Goal: Task Accomplishment & Management: Complete application form

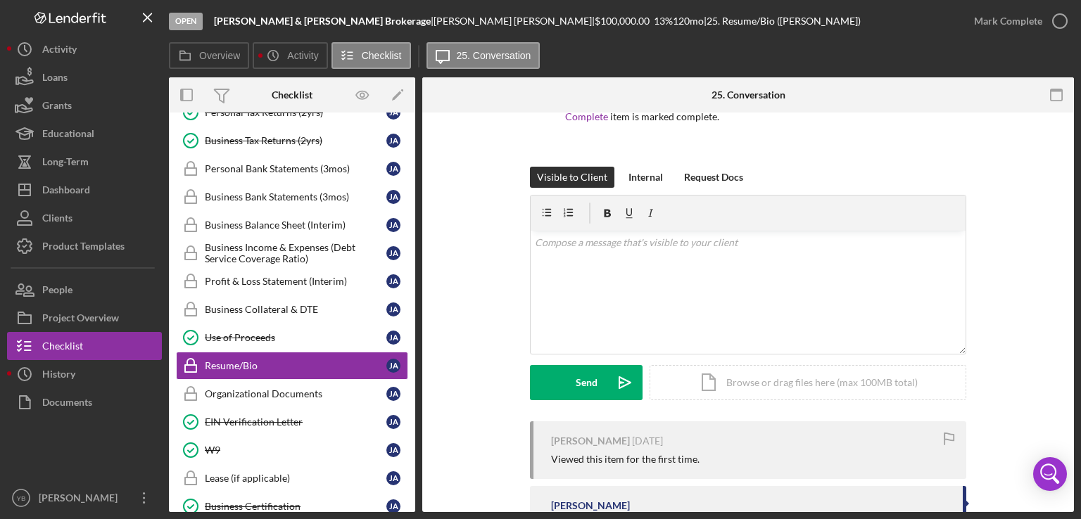
scroll to position [152, 0]
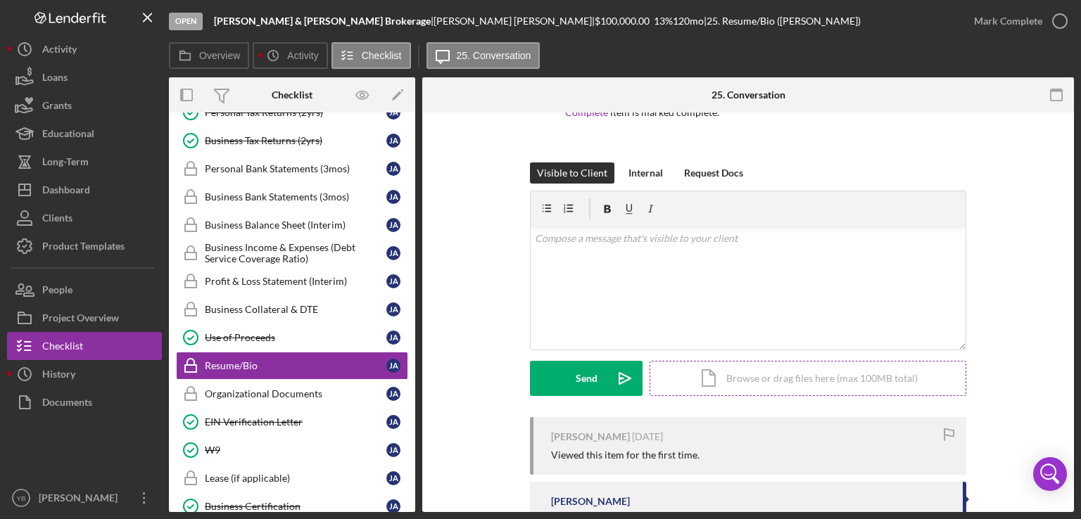
click at [784, 376] on div "Icon/Document Browse or drag files here (max 100MB total) Tap to choose files o…" at bounding box center [807, 378] width 317 height 35
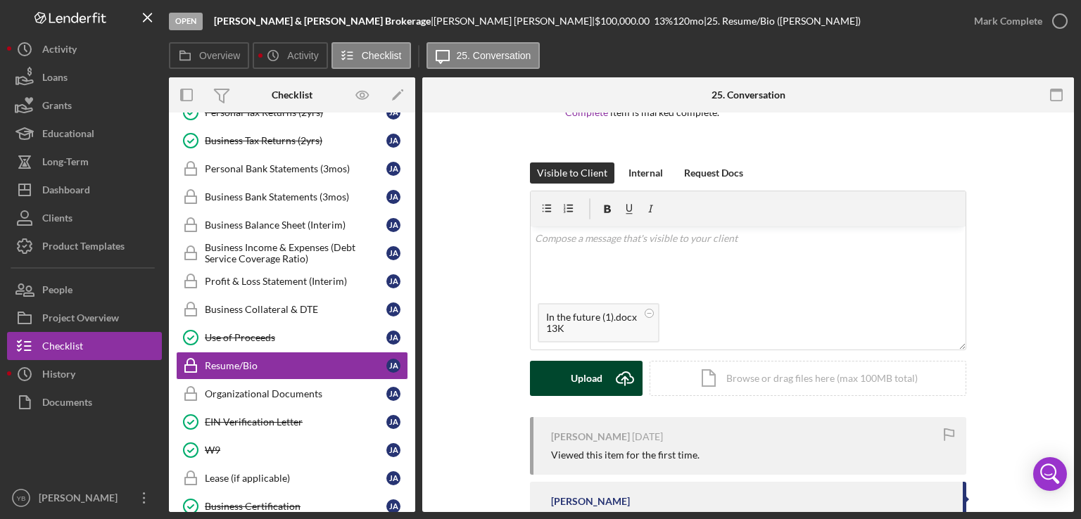
click at [590, 376] on div "Upload" at bounding box center [587, 378] width 32 height 35
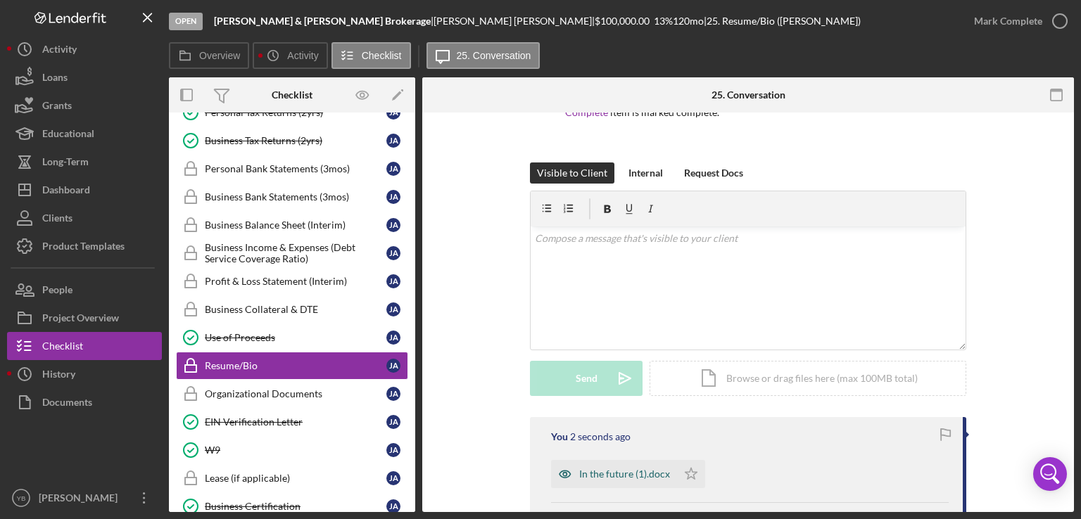
click at [598, 472] on div "In the future (1).docx" at bounding box center [624, 474] width 91 height 11
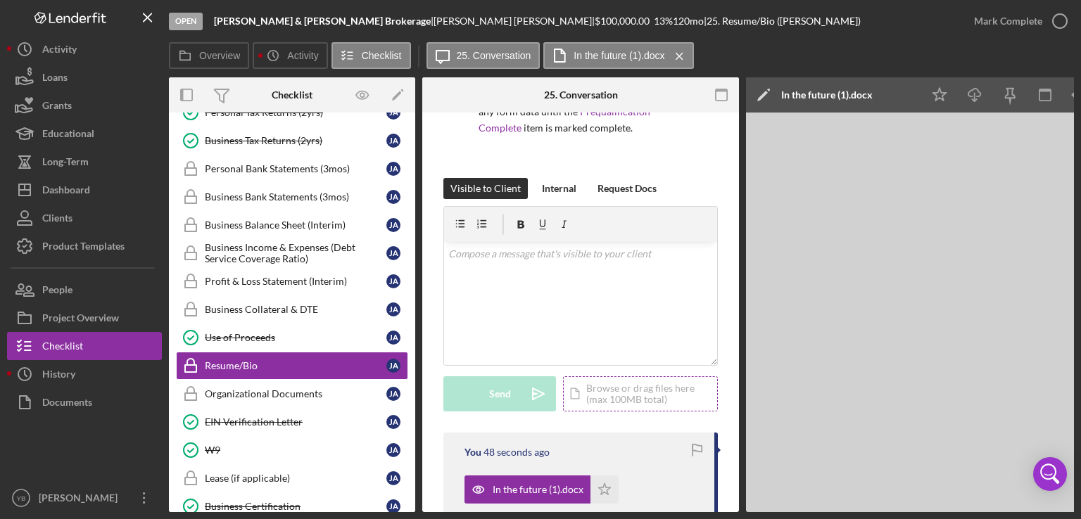
click at [654, 402] on div "Icon/Document Browse or drag files here (max 100MB total) Tap to choose files o…" at bounding box center [640, 393] width 155 height 35
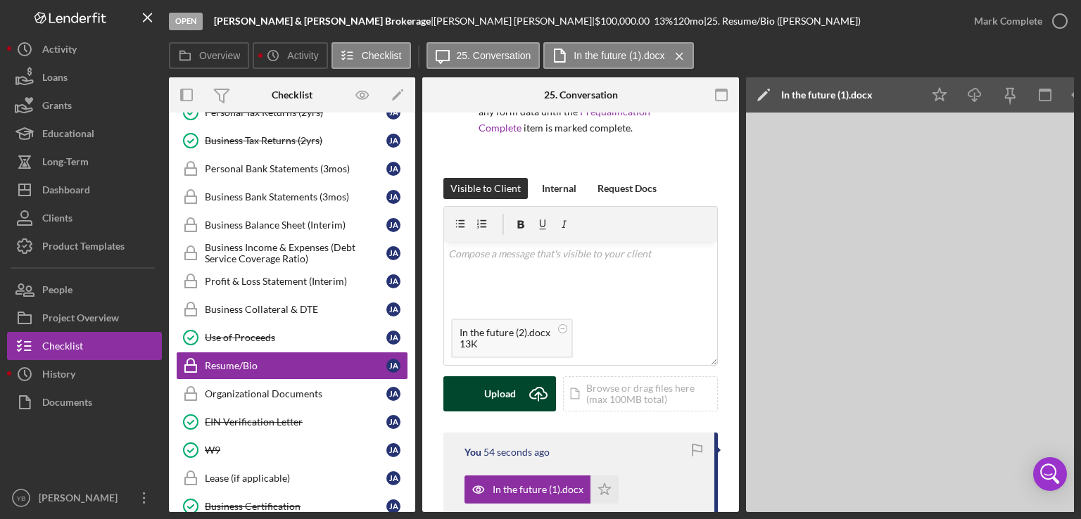
click at [515, 395] on button "Upload Icon/Upload" at bounding box center [499, 393] width 113 height 35
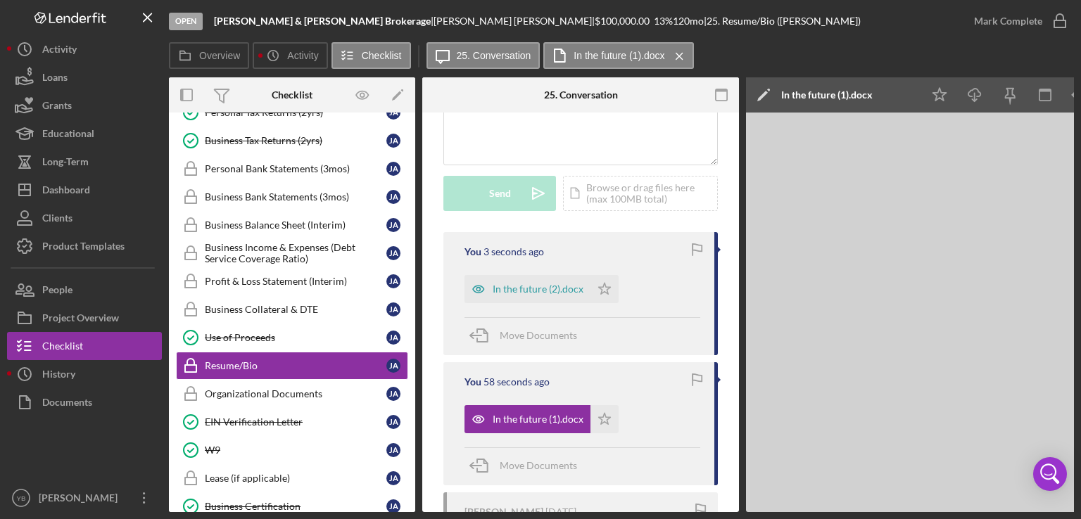
scroll to position [378, 0]
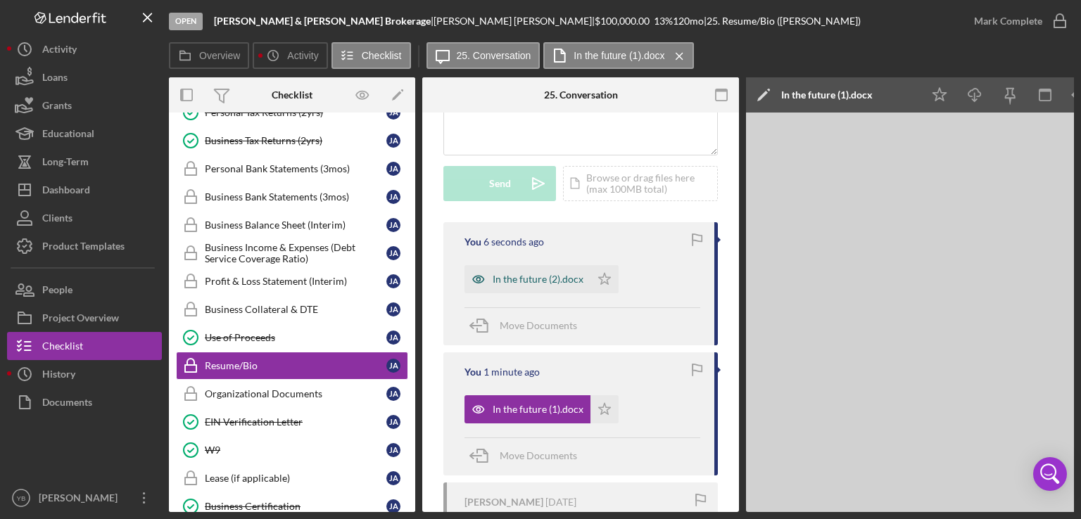
click at [558, 275] on div "In the future (2).docx" at bounding box center [537, 279] width 91 height 11
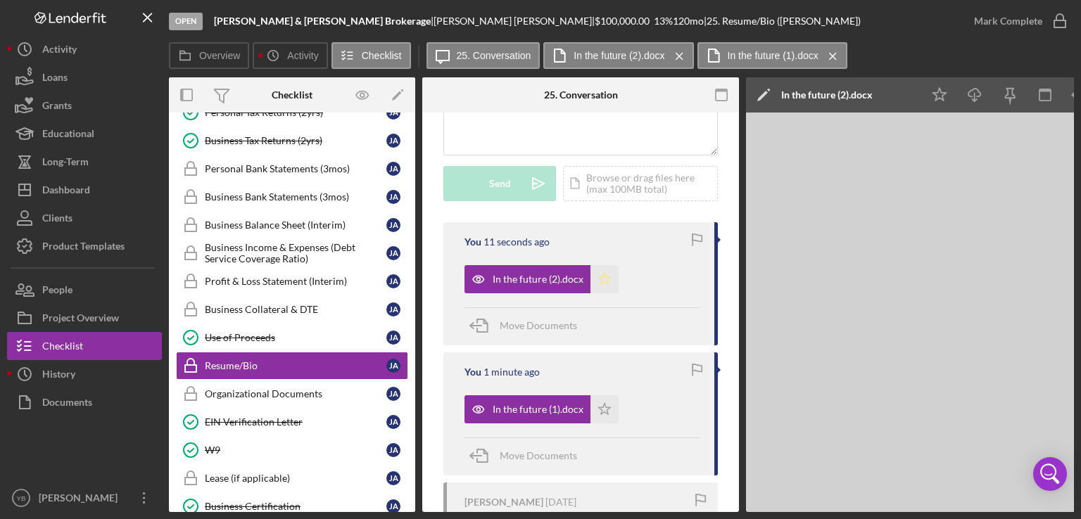
click at [602, 279] on icon "Icon/Star" at bounding box center [604, 279] width 28 height 28
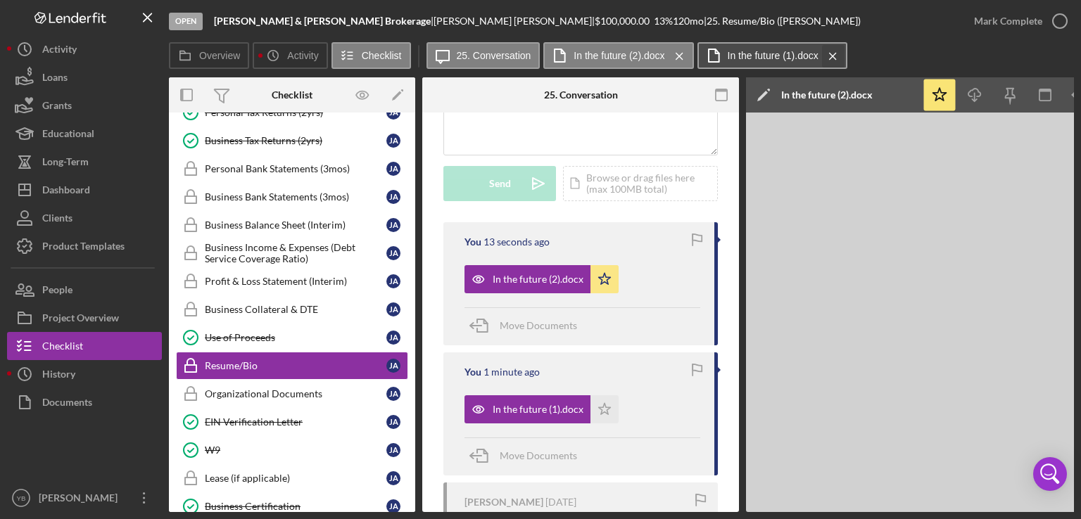
click at [833, 53] on icon "Icon/Menu Close" at bounding box center [832, 56] width 25 height 35
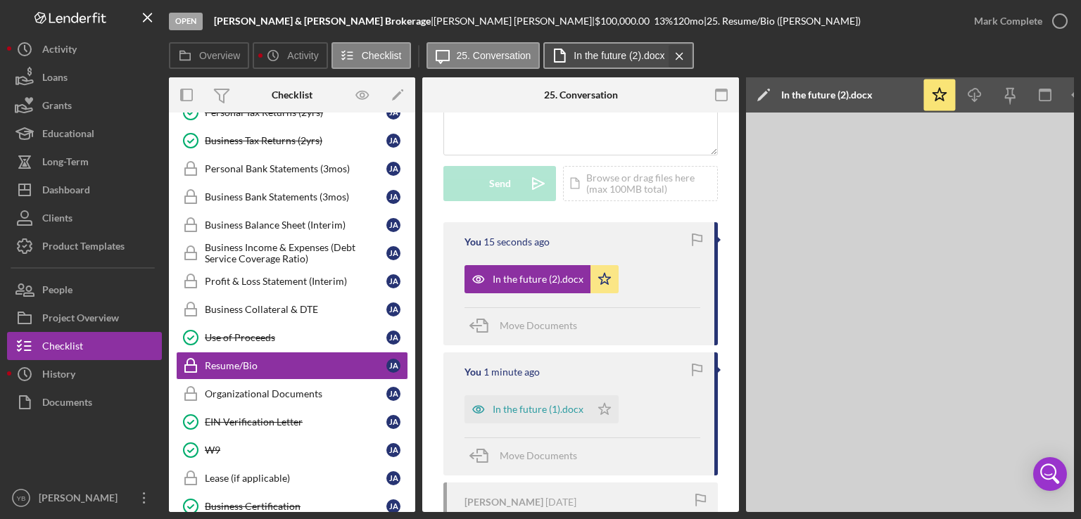
click at [679, 55] on icon "Icon/Menu Close" at bounding box center [679, 56] width 25 height 35
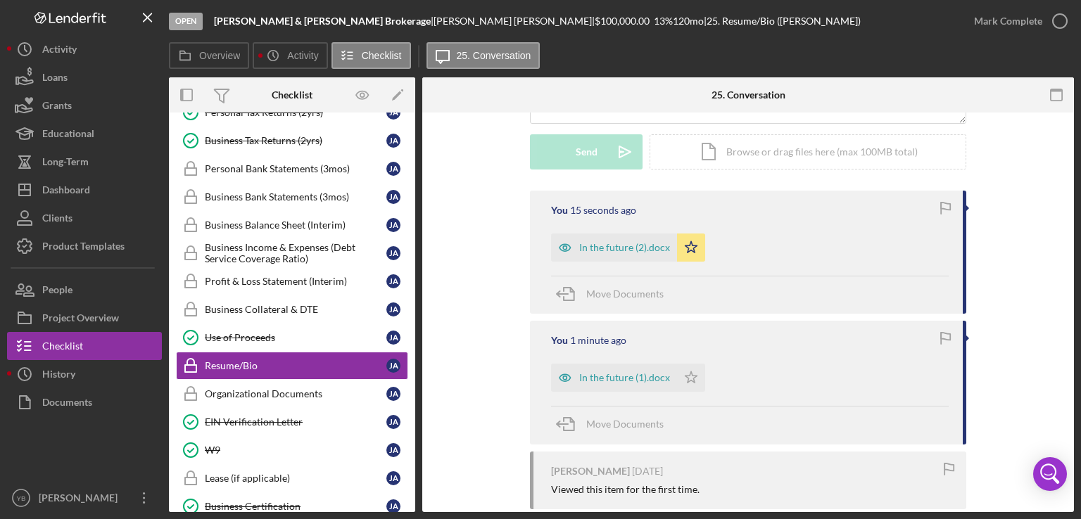
scroll to position [347, 0]
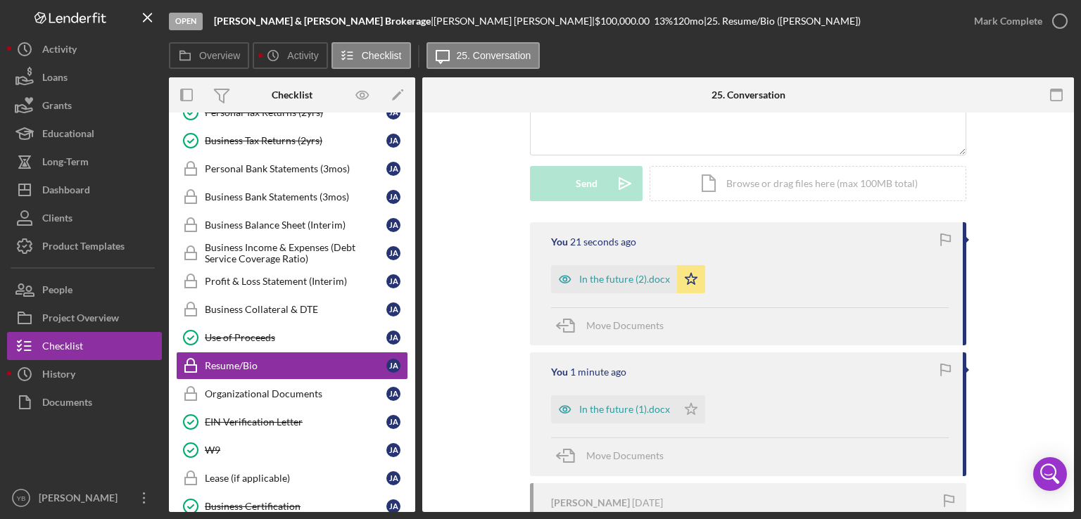
drag, startPoint x: 416, startPoint y: 273, endPoint x: 415, endPoint y: 283, distance: 9.9
click at [415, 283] on div "Overview Internal Workflow Stage Open Icon/Dropdown Arrow Archive (can unarchiv…" at bounding box center [621, 294] width 905 height 435
click at [979, 30] on div "Mark Complete" at bounding box center [1008, 21] width 68 height 28
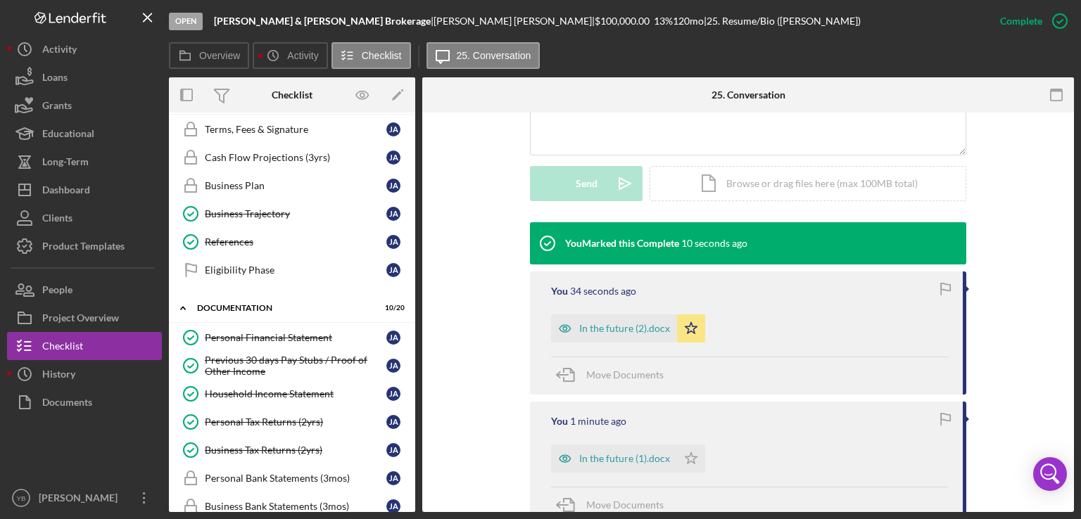
scroll to position [0, 0]
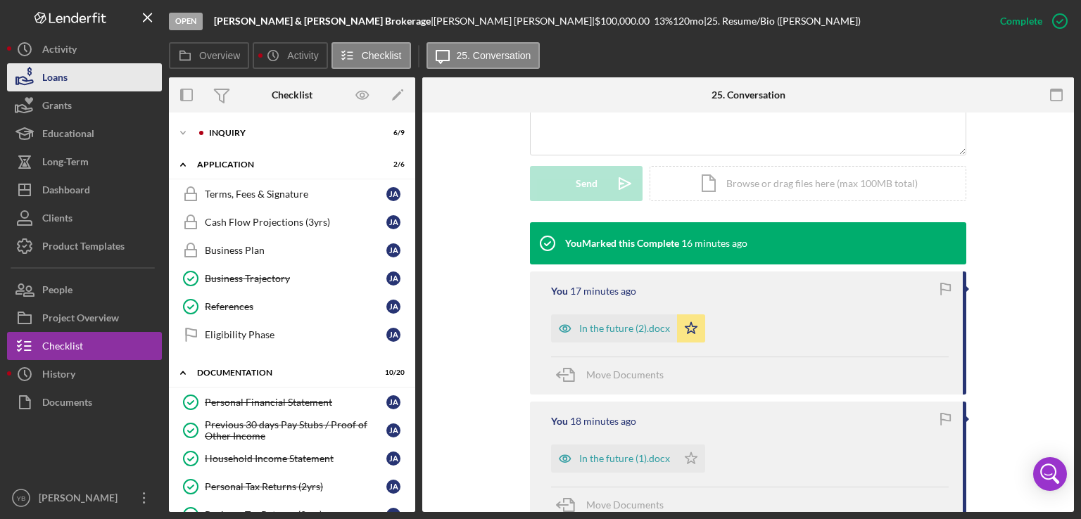
click at [76, 68] on button "Loans" at bounding box center [84, 77] width 155 height 28
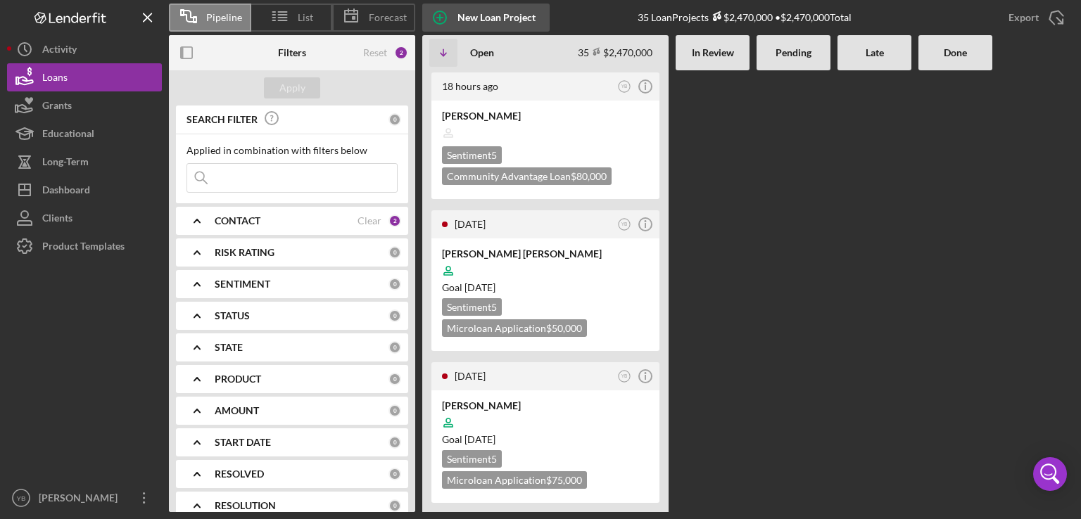
click at [485, 18] on div "New Loan Project" at bounding box center [496, 18] width 78 height 28
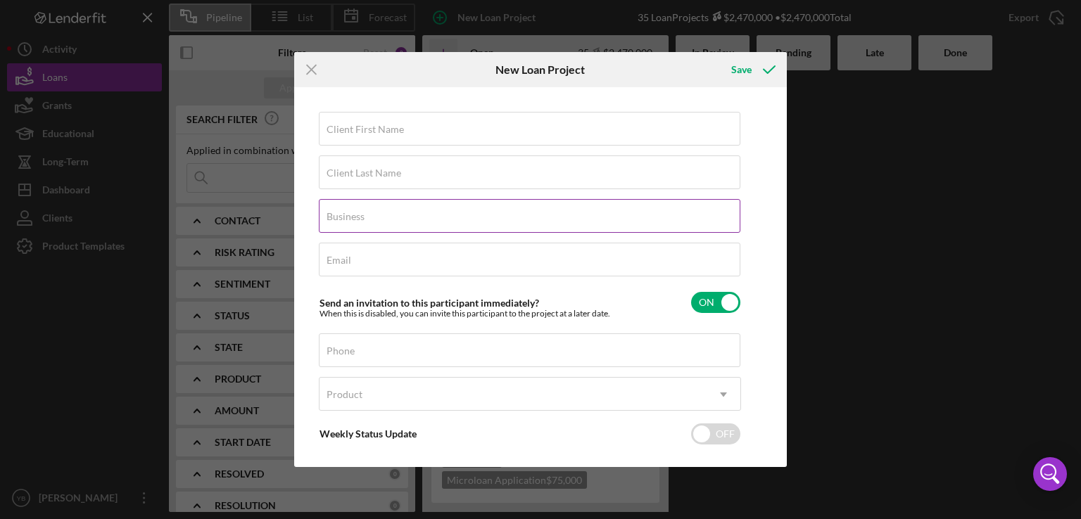
click at [349, 214] on label "Business" at bounding box center [345, 216] width 38 height 11
click at [349, 214] on input "Business" at bounding box center [529, 216] width 421 height 34
paste input "NYORGANIC DELI AND GROCERY 1 INC"
type input "NYORGANIC DELI AND GROCERY 1 INC"
click at [334, 130] on label "Client First Name" at bounding box center [364, 129] width 77 height 11
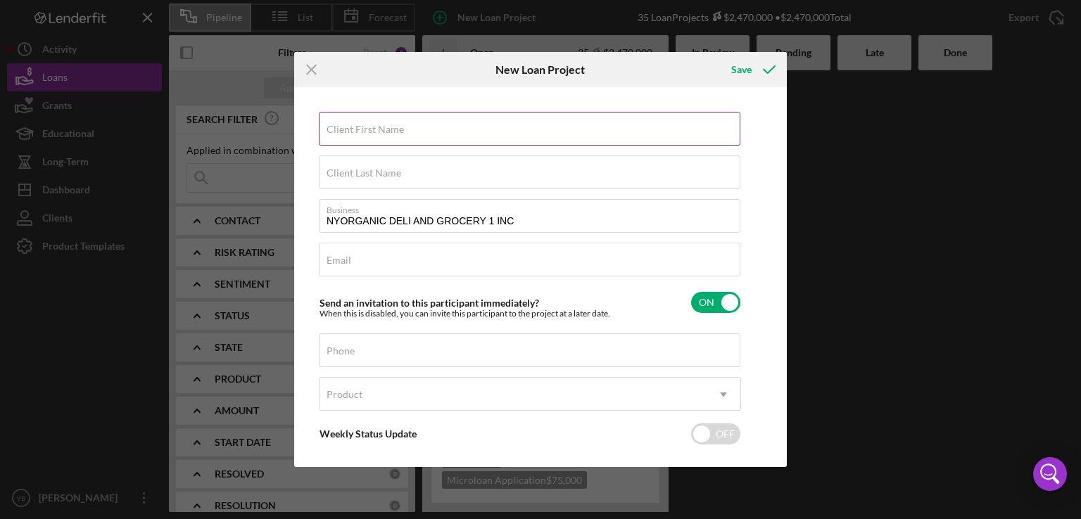
click at [334, 130] on input "Client First Name" at bounding box center [529, 129] width 421 height 34
paste input "[PERSON_NAME]"
type input "[PERSON_NAME]"
click at [333, 174] on label "Client Last Name" at bounding box center [363, 172] width 75 height 11
click at [333, 174] on input "Client Last Name" at bounding box center [529, 172] width 421 height 34
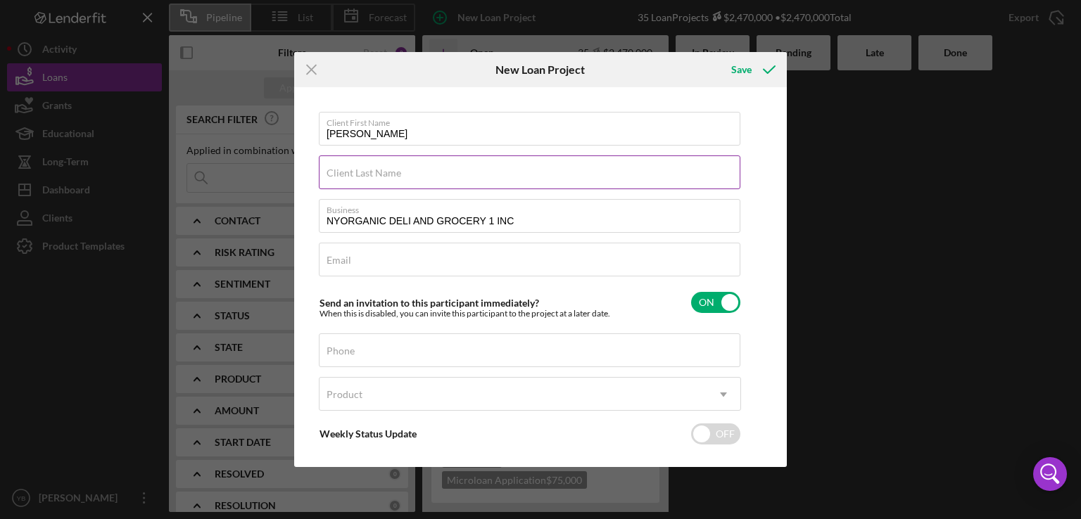
paste input "[PERSON_NAME]"
click at [352, 178] on input "[PERSON_NAME]" at bounding box center [529, 172] width 421 height 34
type input "[PERSON_NAME]"
click at [380, 133] on input "[PERSON_NAME]" at bounding box center [529, 129] width 421 height 34
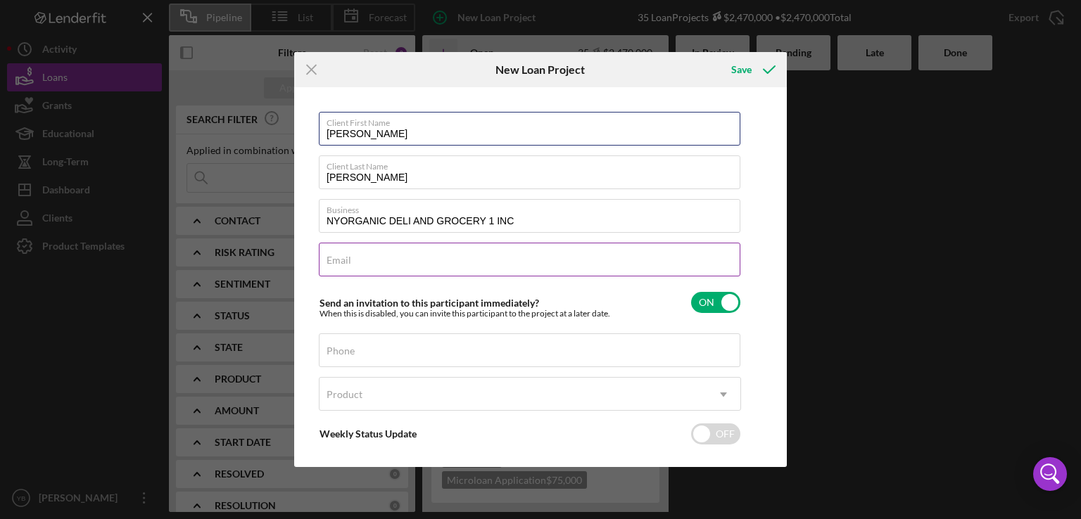
type input "[PERSON_NAME]"
click at [374, 256] on div "Email Required" at bounding box center [530, 260] width 422 height 35
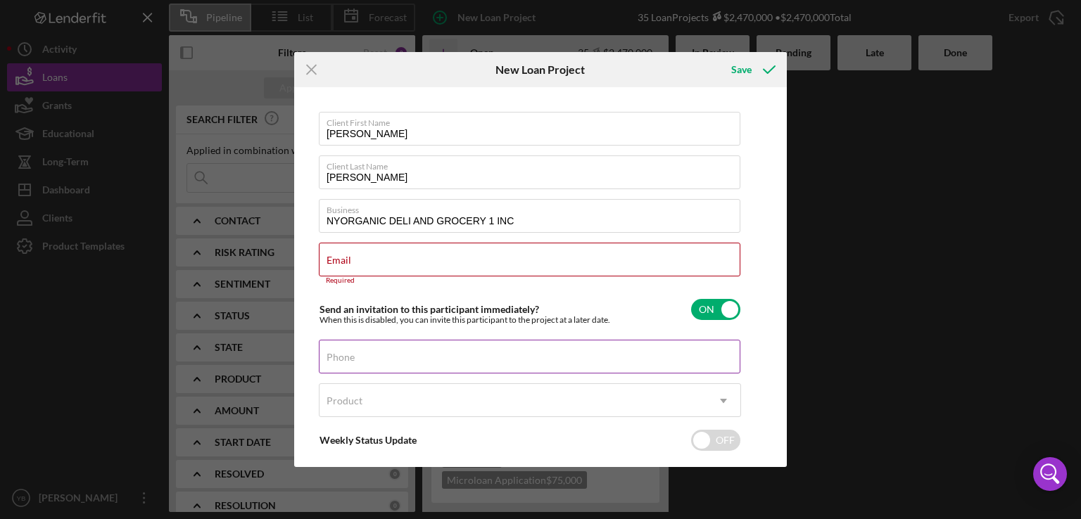
click at [345, 355] on label "Phone" at bounding box center [340, 357] width 28 height 11
click at [345, 355] on input "Phone" at bounding box center [529, 357] width 421 height 34
type input "[PHONE_NUMBER]"
click at [779, 403] on div "Client First Name [PERSON_NAME] Client Last Name [PERSON_NAME] Business NYORGAN…" at bounding box center [540, 277] width 485 height 373
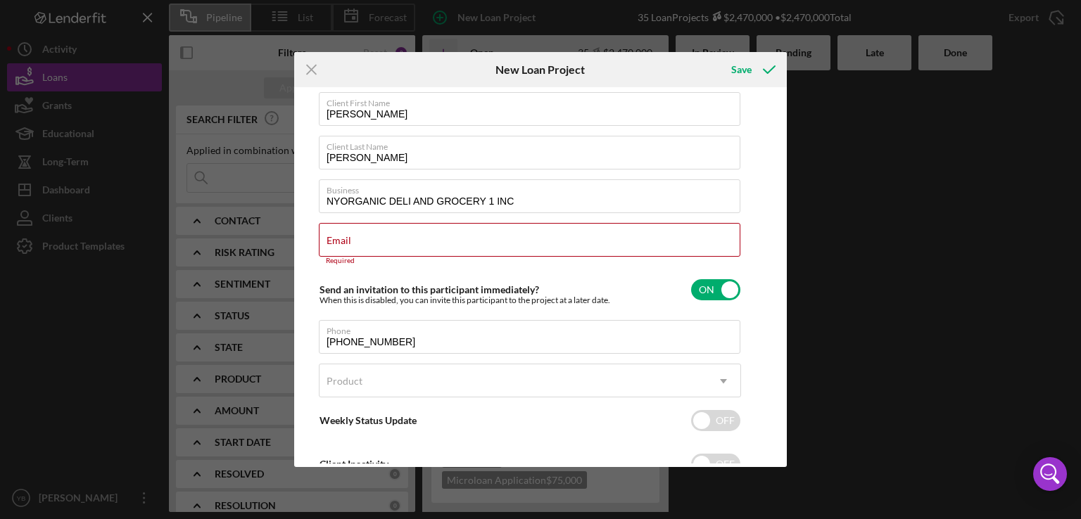
scroll to position [20, 0]
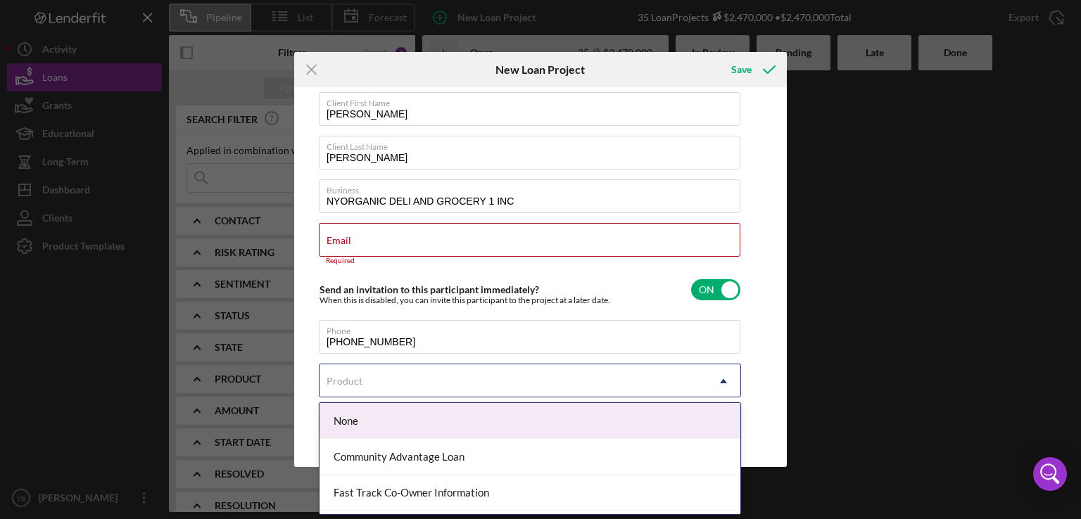
click at [719, 380] on icon "Icon/Dropdown Arrow" at bounding box center [723, 381] width 34 height 34
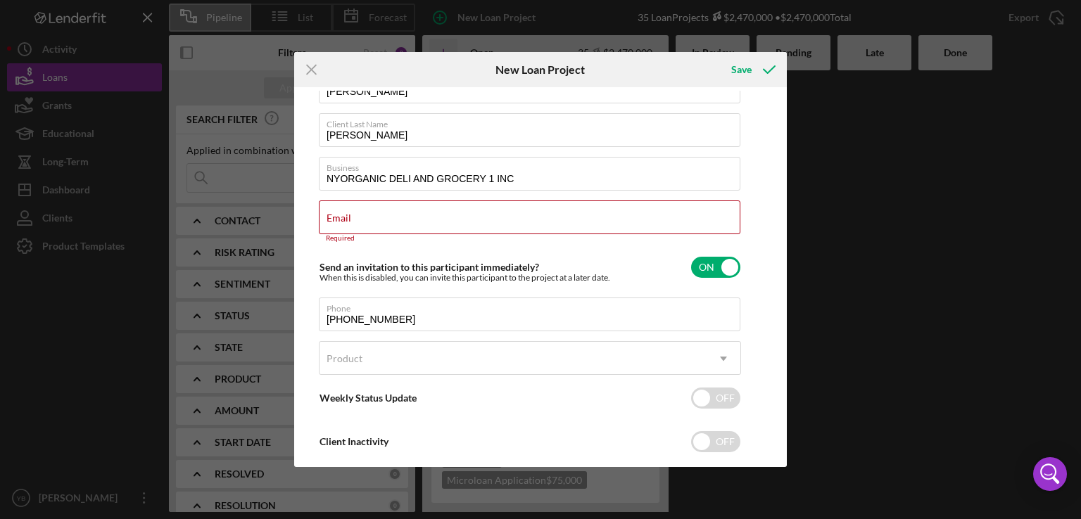
scroll to position [43, 0]
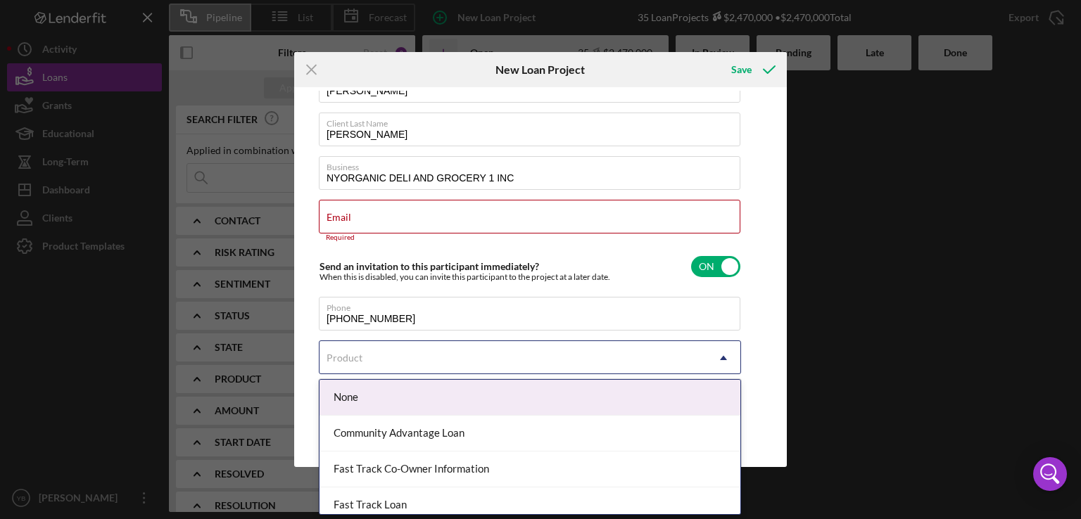
click at [726, 360] on icon "Icon/Dropdown Arrow" at bounding box center [723, 358] width 34 height 34
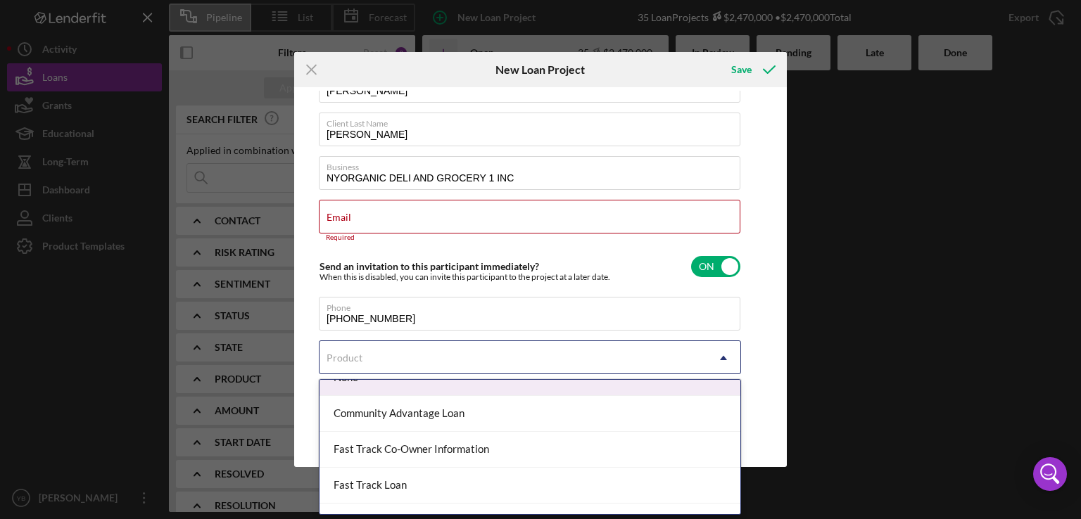
scroll to position [31, 0]
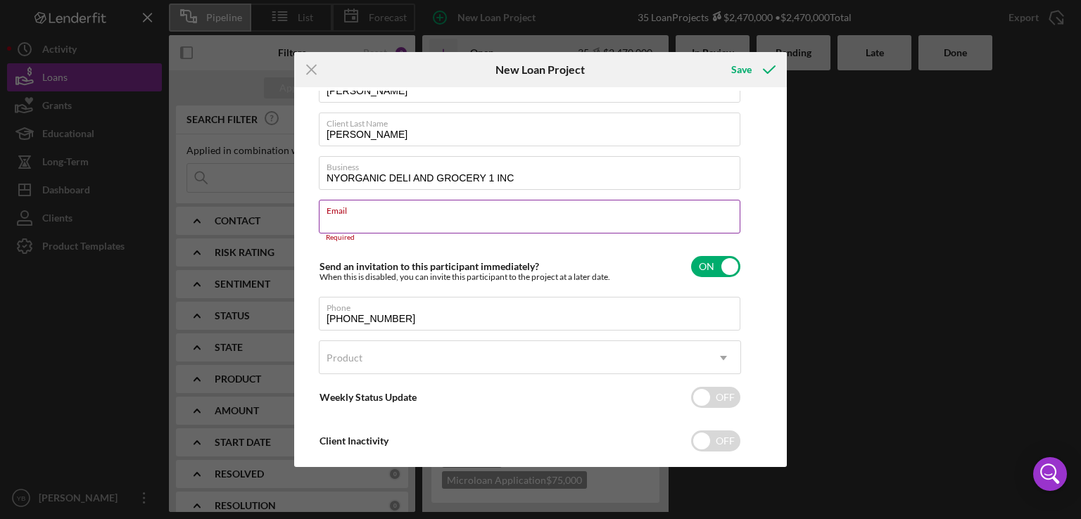
click at [442, 214] on div "Email Required" at bounding box center [530, 221] width 422 height 42
paste input "[EMAIL_ADDRESS][DOMAIN_NAME]"
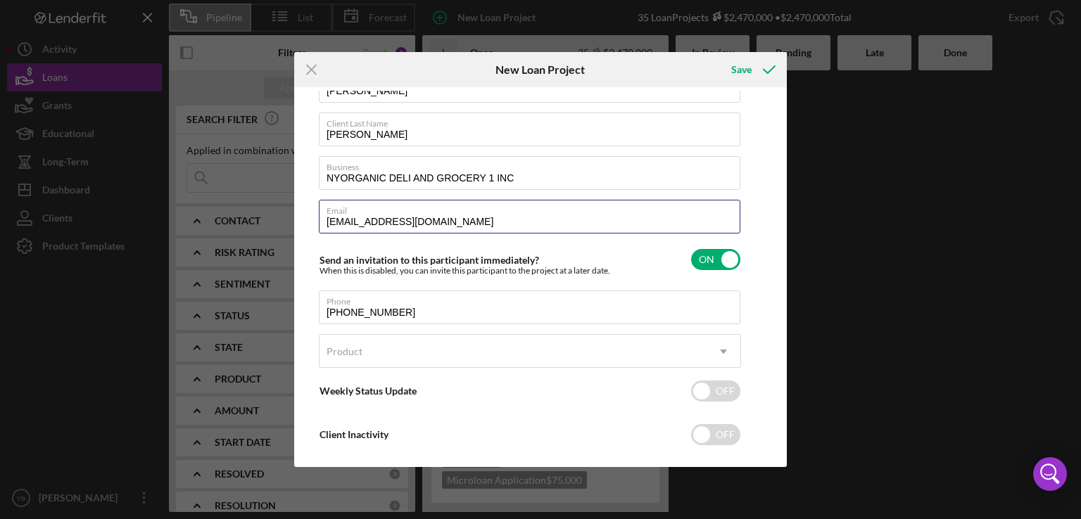
type input "[EMAIL_ADDRESS][DOMAIN_NAME]"
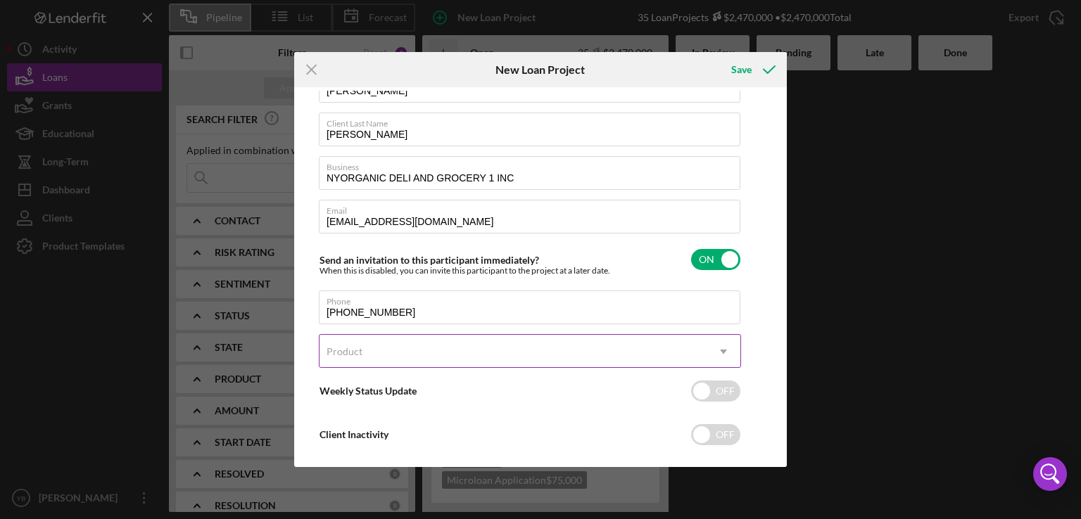
click at [390, 356] on div "Product" at bounding box center [512, 352] width 387 height 32
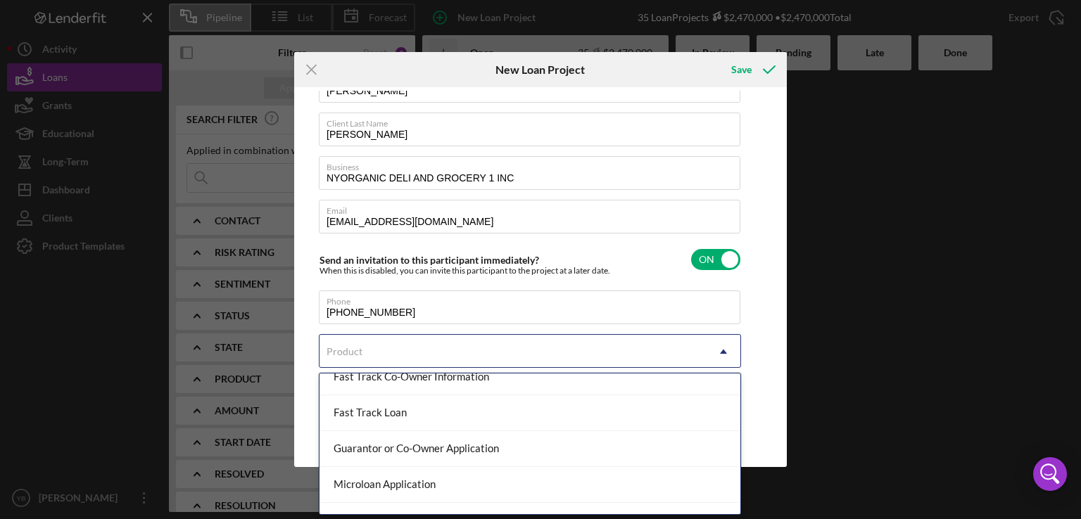
scroll to position [89, 0]
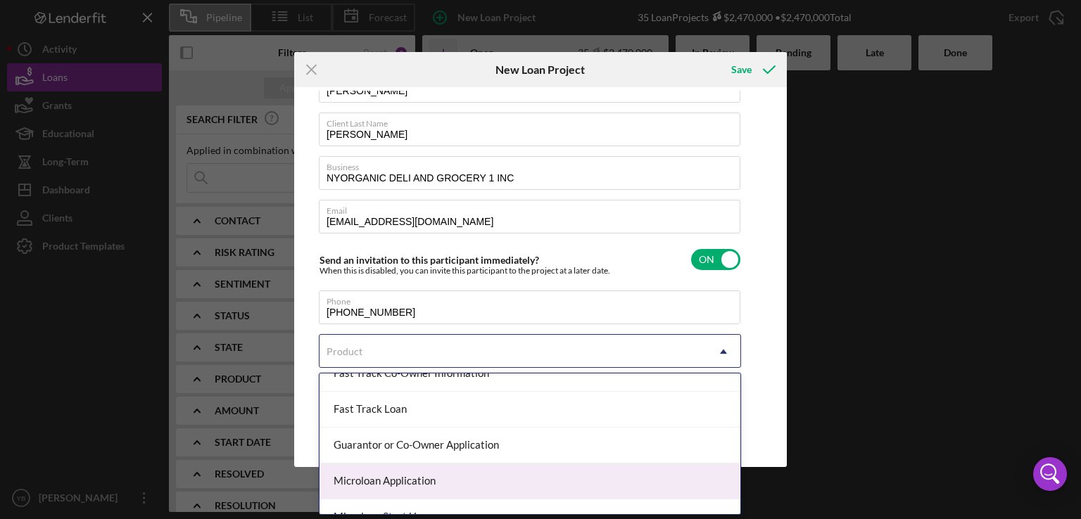
click at [442, 484] on div "Microloan Application" at bounding box center [529, 482] width 421 height 36
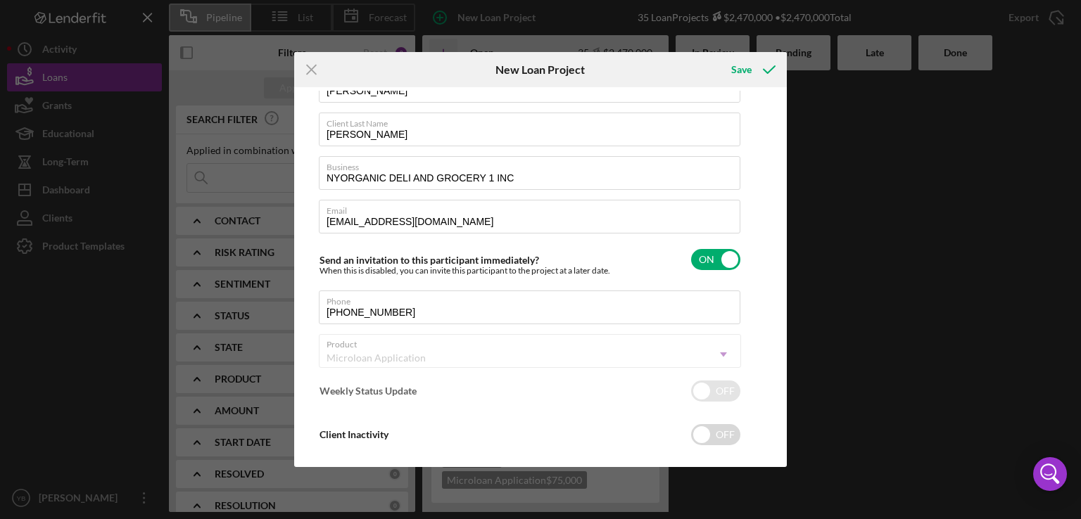
checkbox input "true"
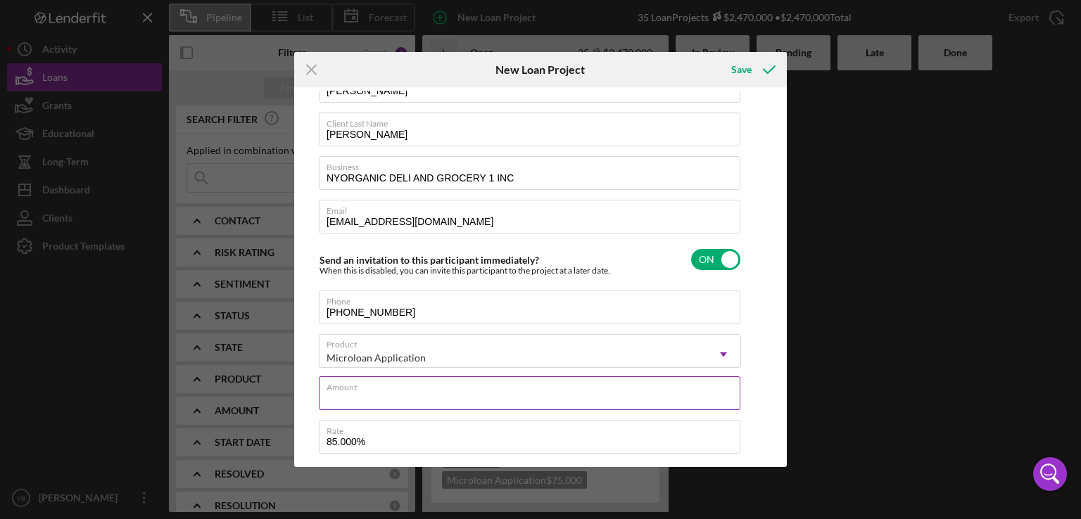
click at [377, 390] on div "Amount" at bounding box center [530, 393] width 422 height 35
type input "$7"
type textarea "Here's a snapshot of information that has been fully approved, as well as the i…"
type input "$75"
type textarea "Here's a snapshot of information that has been fully approved, as well as the i…"
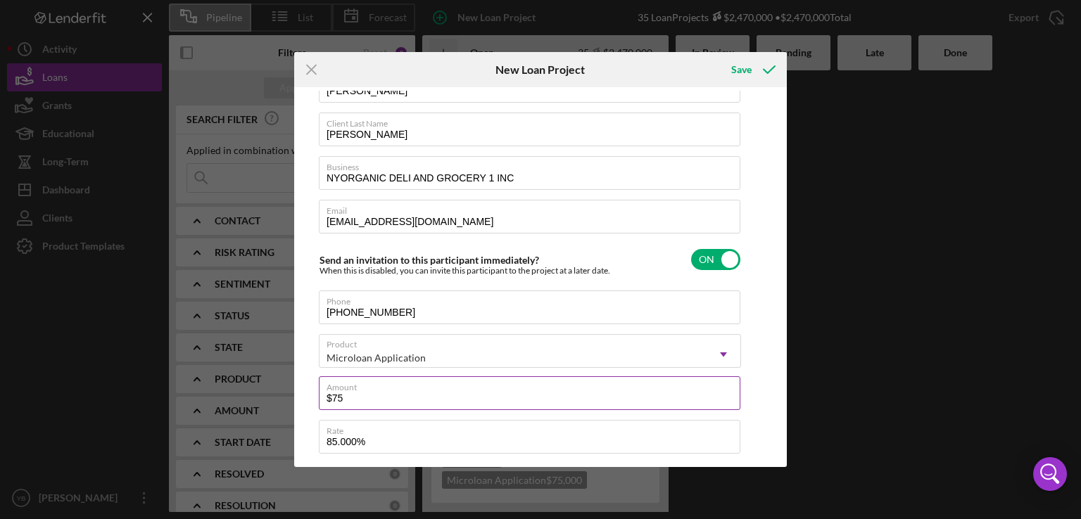
type input "$750"
type textarea "Here's a snapshot of information that has been fully approved, as well as the i…"
type input "$7,500"
type textarea "Here's a snapshot of information that has been fully approved, as well as the i…"
type input "$75,000"
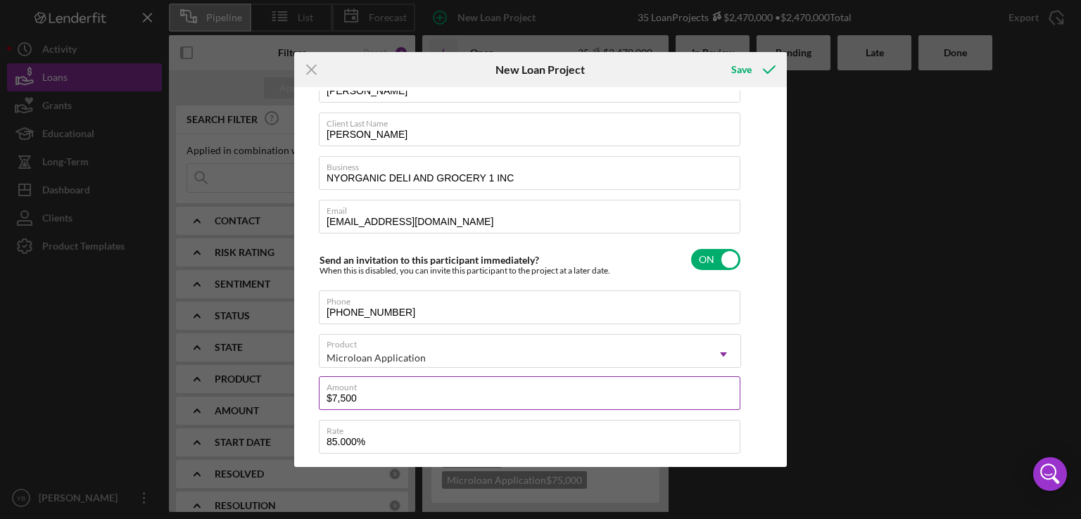
type textarea "Here's a snapshot of information that has been fully approved, as well as the i…"
type input "$75,000"
click at [785, 406] on div "Client First Name [PERSON_NAME] Client Last Name [PERSON_NAME] Business NYORGAN…" at bounding box center [540, 277] width 492 height 380
click at [780, 300] on div "Client First Name [PERSON_NAME] Client Last Name [PERSON_NAME] Business NYORGAN…" at bounding box center [540, 277] width 485 height 373
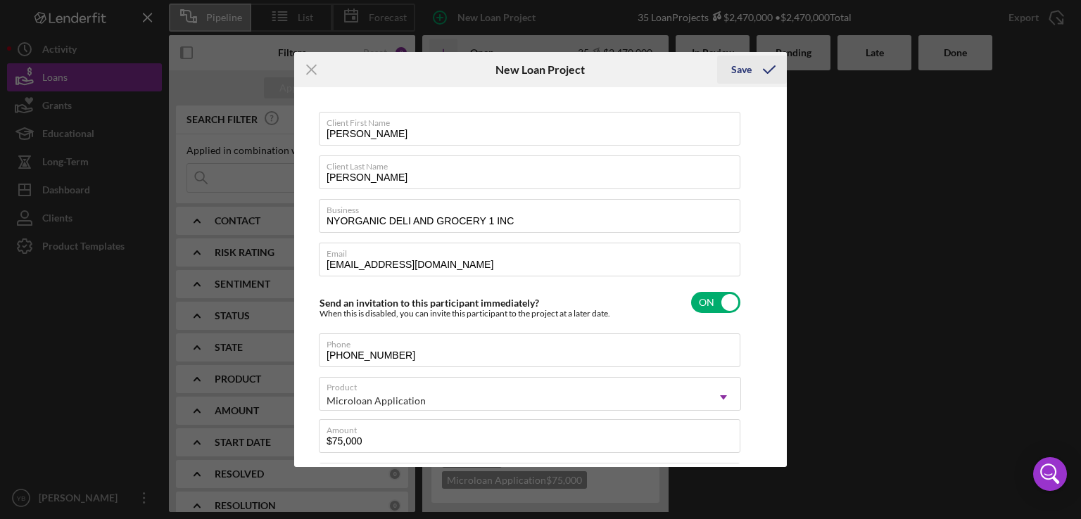
click at [742, 68] on div "Save" at bounding box center [741, 70] width 20 height 28
type textarea "Here's a snapshot of information that has been fully approved, as well as the i…"
checkbox input "false"
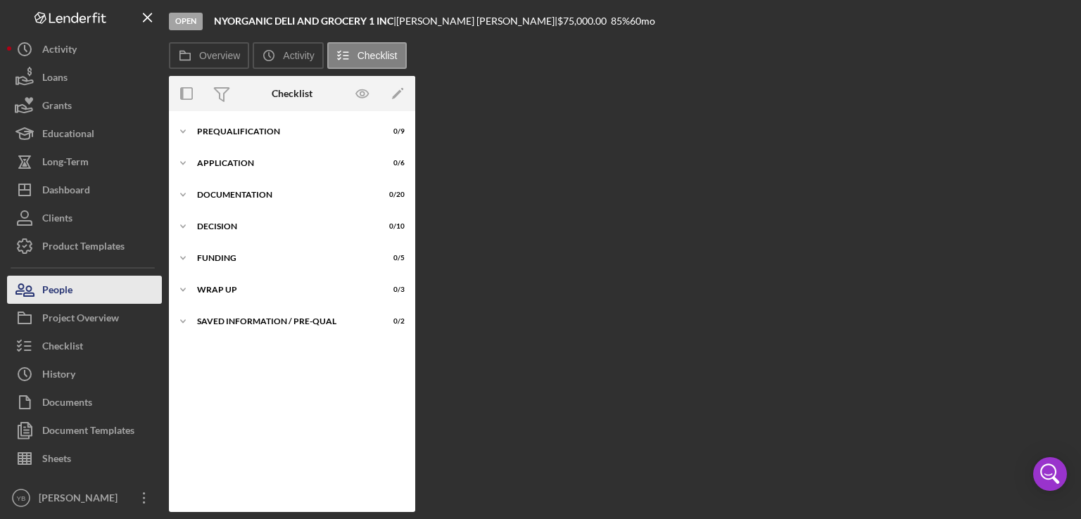
click at [77, 298] on button "People" at bounding box center [84, 290] width 155 height 28
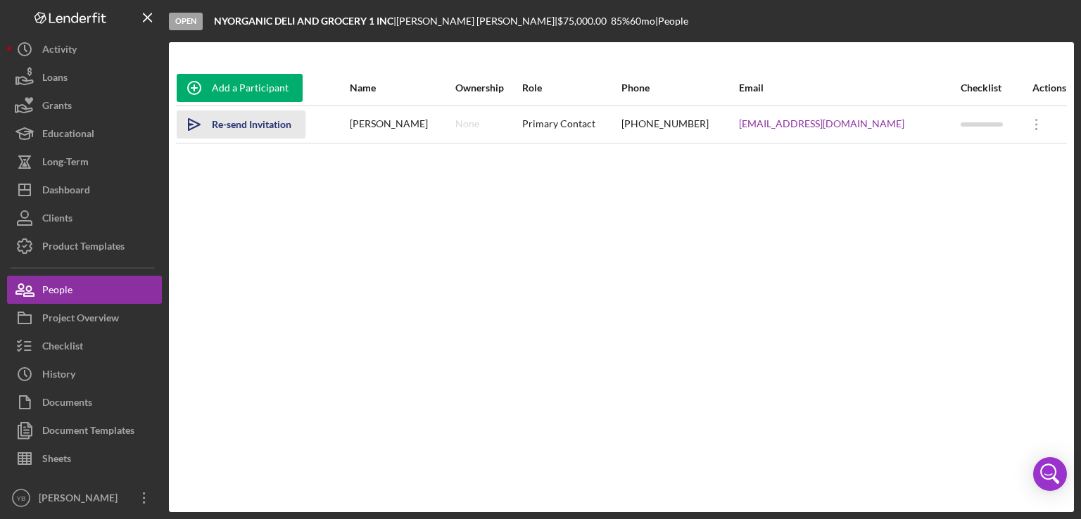
click at [261, 119] on div "Re-send Invitation" at bounding box center [251, 124] width 79 height 28
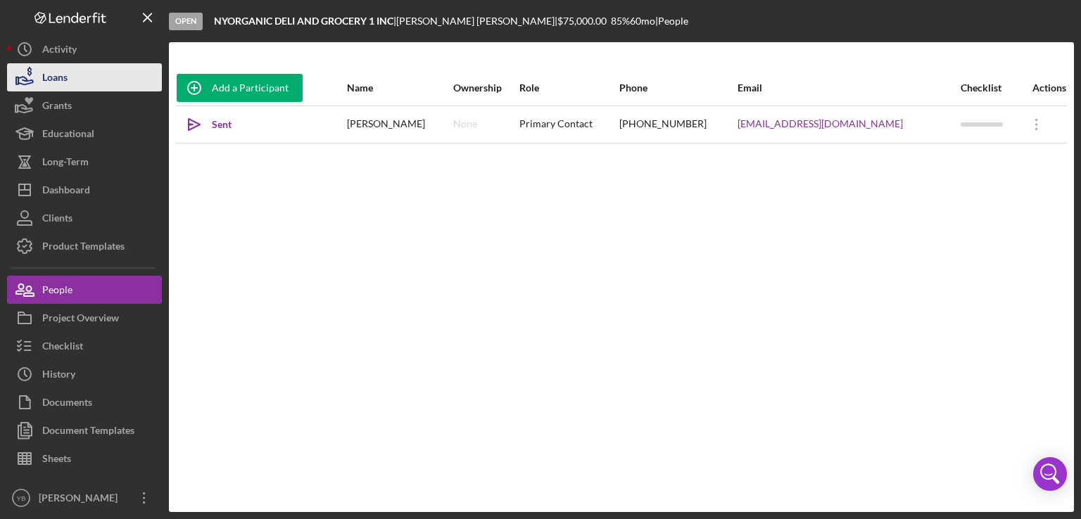
click at [72, 85] on button "Loans" at bounding box center [84, 77] width 155 height 28
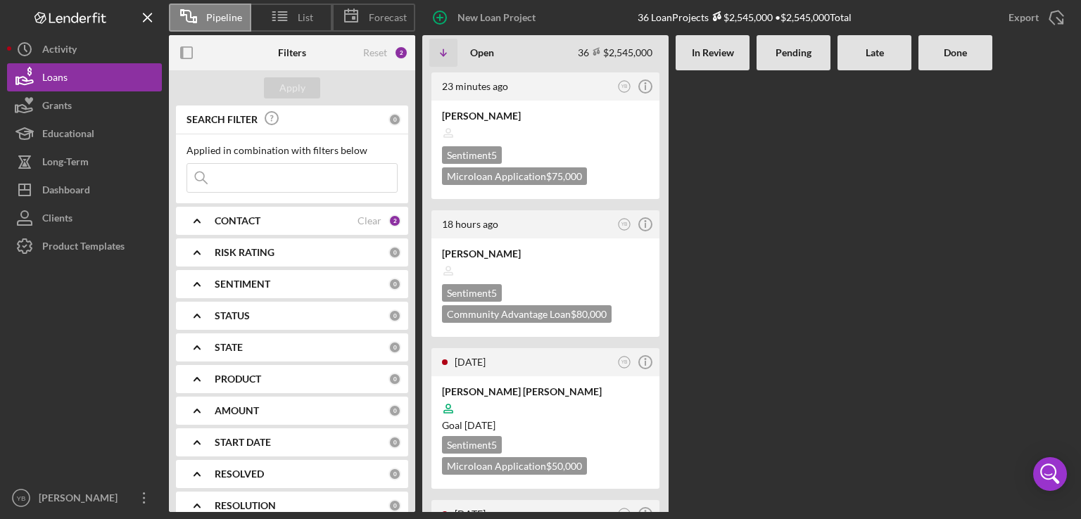
click at [737, 359] on Review at bounding box center [712, 291] width 74 height 442
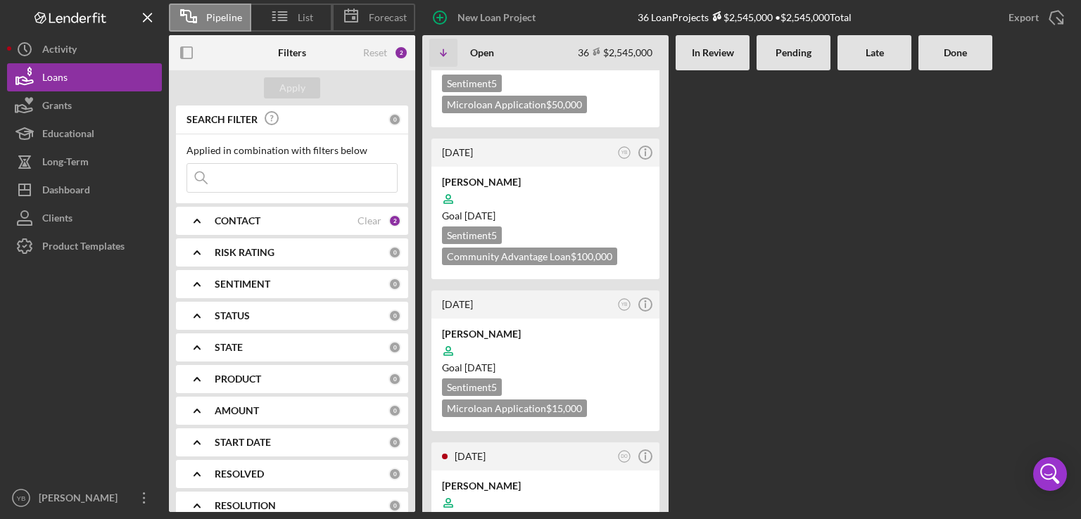
scroll to position [2955, 0]
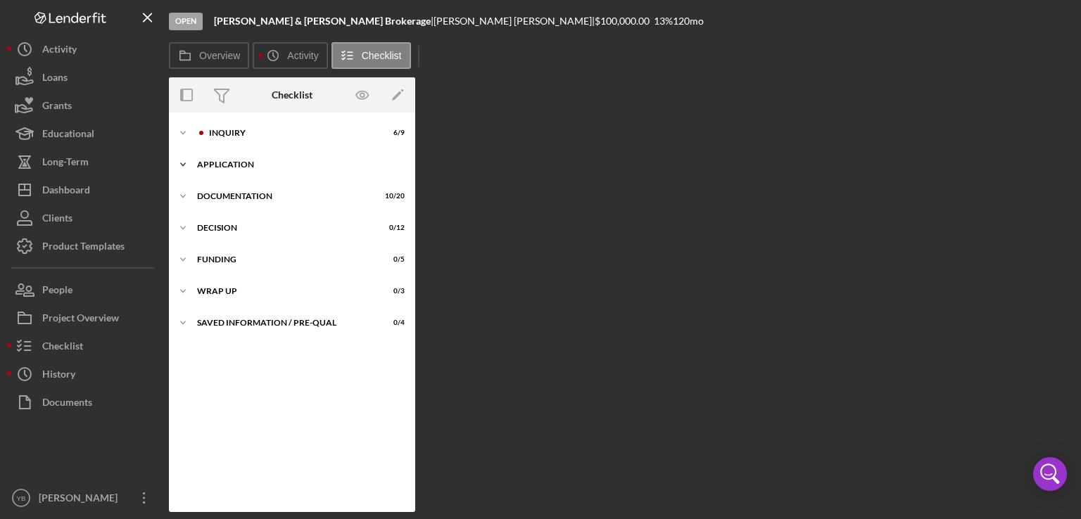
click at [234, 167] on div "Application" at bounding box center [297, 164] width 201 height 8
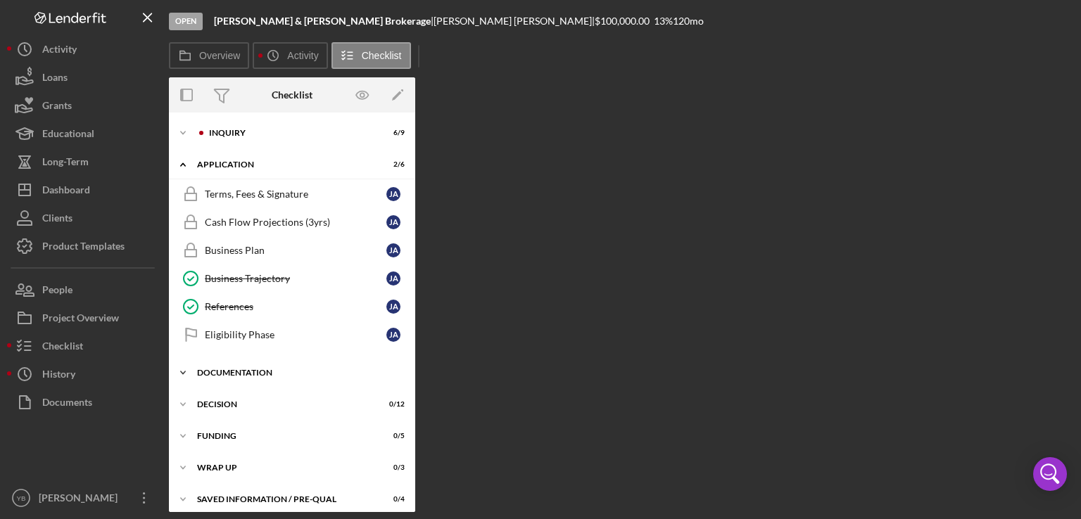
click at [228, 371] on div "Documentation" at bounding box center [297, 373] width 201 height 8
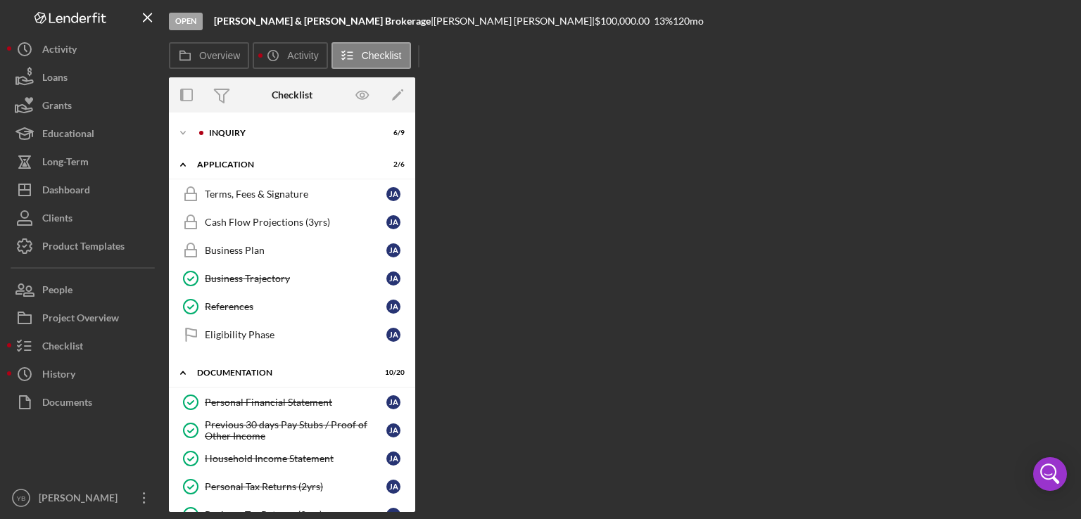
click at [411, 274] on div "Terms, Fees & Signature Terms, Fees & Signature [PERSON_NAME] Flow Projections …" at bounding box center [292, 268] width 246 height 176
drag, startPoint x: 411, startPoint y: 274, endPoint x: 408, endPoint y: 344, distance: 70.4
click at [408, 344] on div "Terms, Fees & Signature Terms, Fees & Signature [PERSON_NAME] Flow Projections …" at bounding box center [292, 268] width 246 height 176
click at [229, 251] on div "Business Plan" at bounding box center [296, 250] width 182 height 11
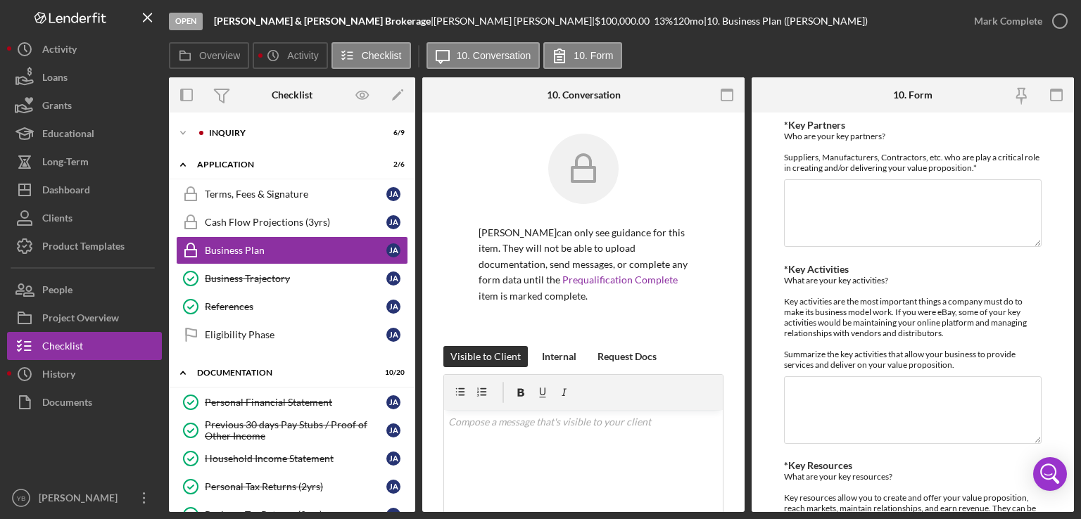
click at [740, 287] on div "Overview Internal Workflow Stage Open Icon/Dropdown Arrow Archive (can unarchiv…" at bounding box center [621, 294] width 905 height 435
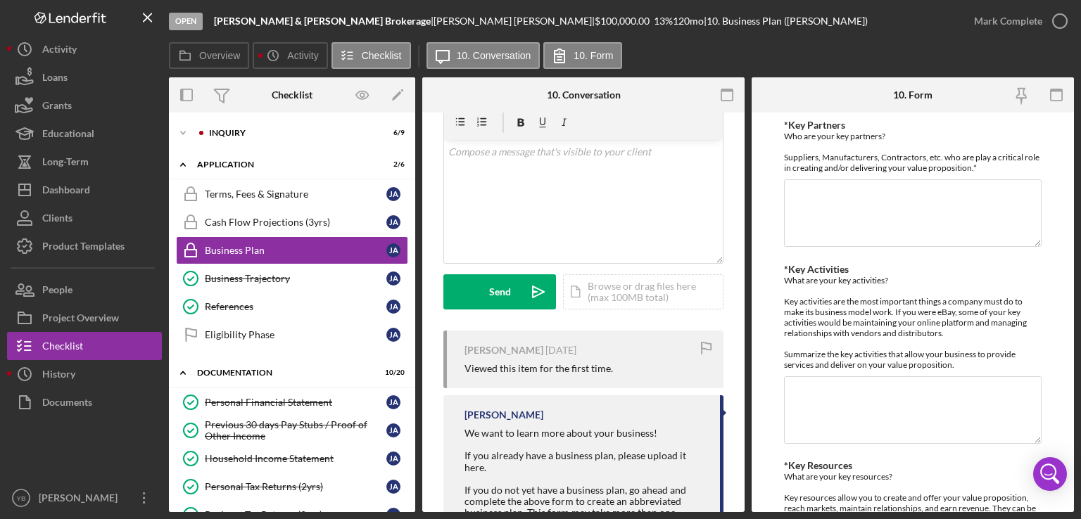
scroll to position [273, 0]
click at [633, 290] on div "Icon/Document Browse or drag files here (max 100MB total) Tap to choose files o…" at bounding box center [643, 289] width 160 height 35
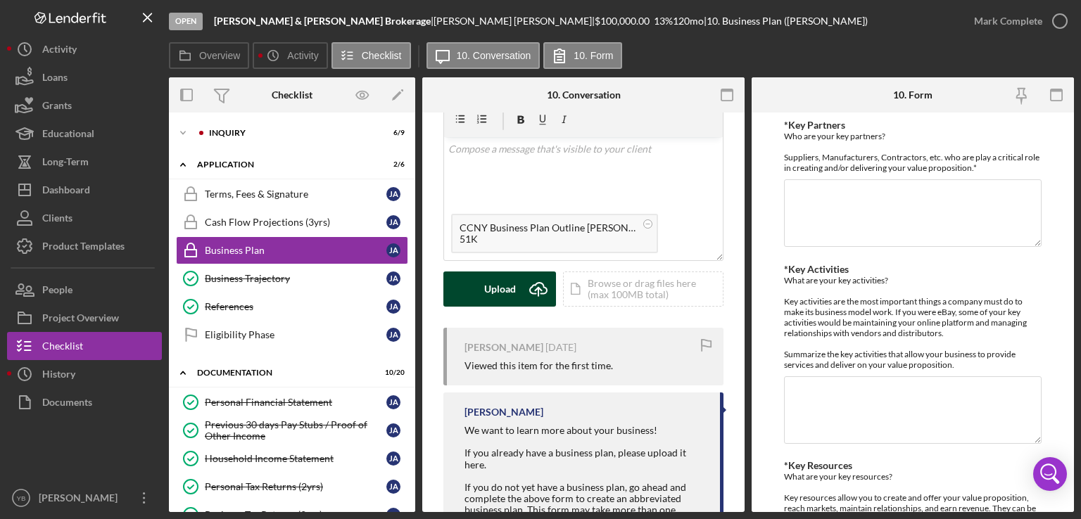
click at [481, 299] on button "Upload Icon/Upload" at bounding box center [499, 289] width 113 height 35
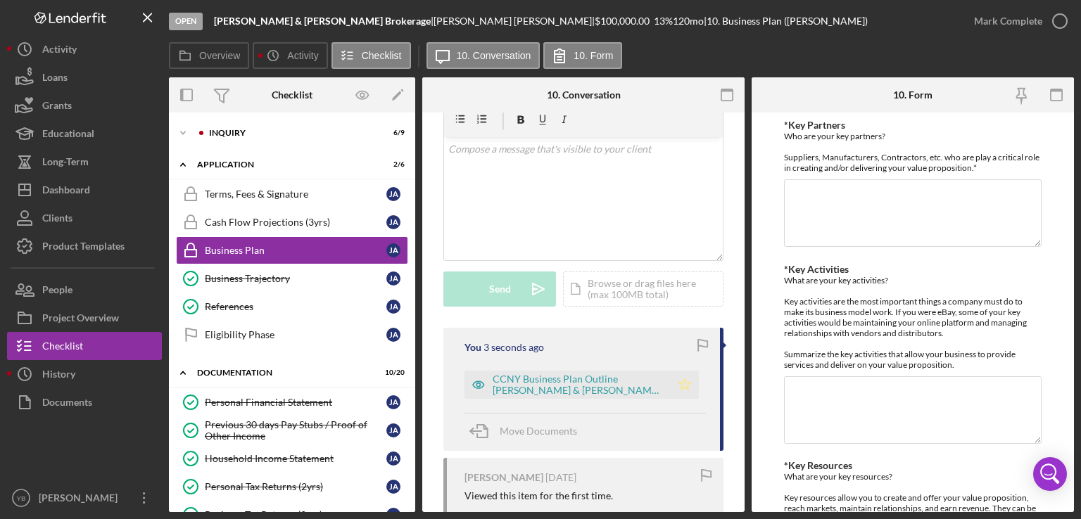
click at [679, 386] on icon "Icon/Star" at bounding box center [684, 385] width 28 height 28
click at [985, 20] on div "Mark Complete" at bounding box center [1008, 21] width 68 height 28
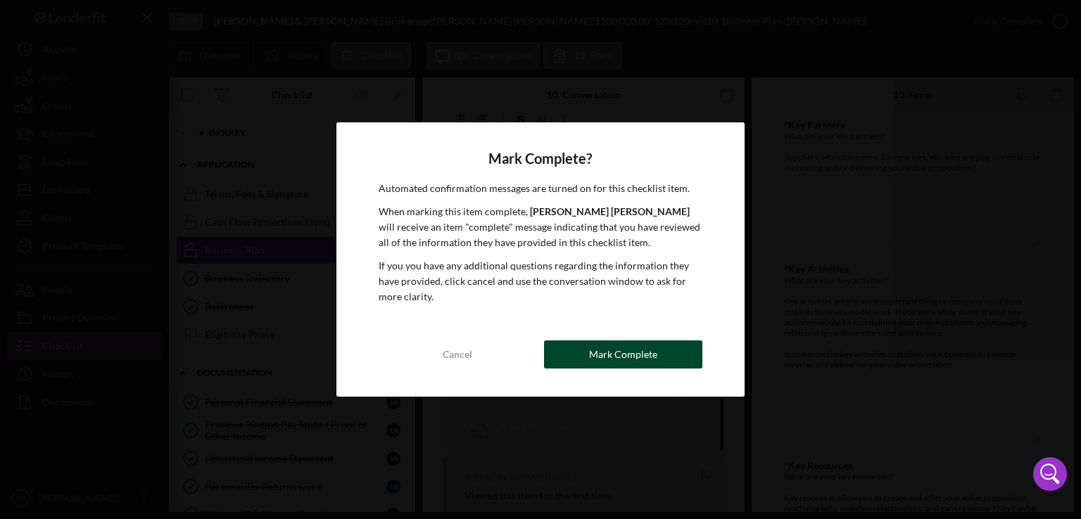
click at [644, 358] on div "Mark Complete" at bounding box center [623, 355] width 68 height 28
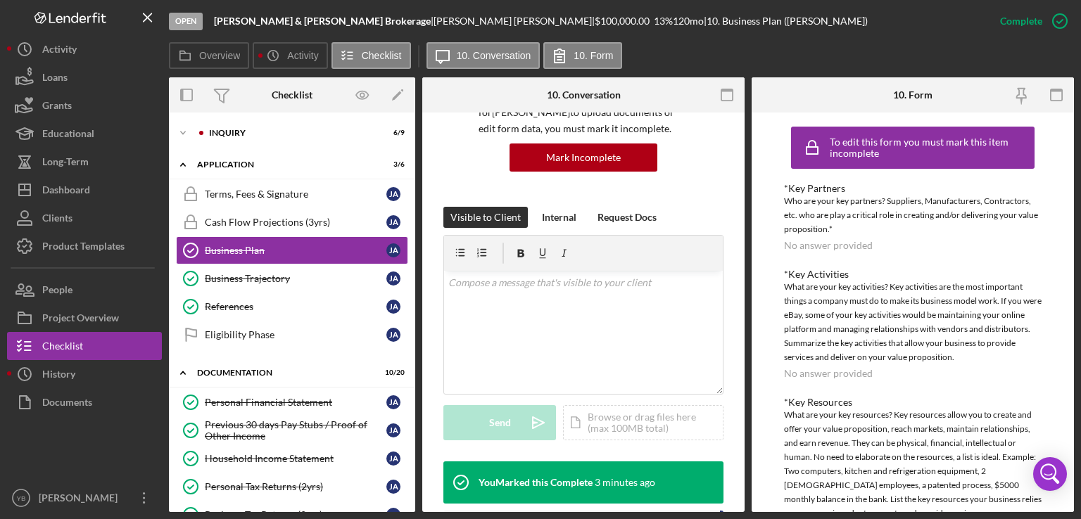
scroll to position [115, 0]
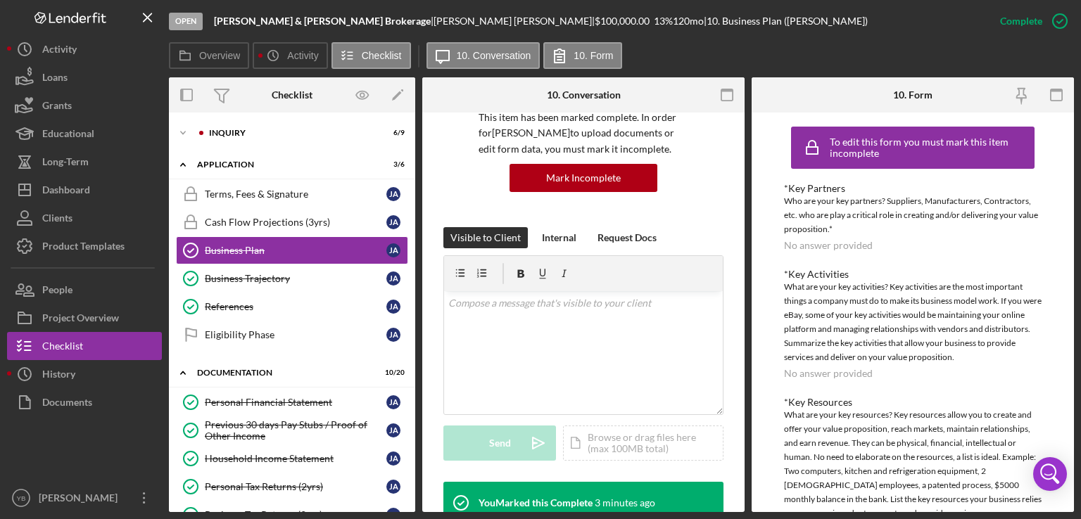
drag, startPoint x: 740, startPoint y: 291, endPoint x: 744, endPoint y: 302, distance: 11.4
click at [744, 302] on div "Overview Internal Workflow Stage Open Icon/Dropdown Arrow Archive (can unarchiv…" at bounding box center [621, 294] width 905 height 435
click at [741, 302] on div "Overview Internal Workflow Stage Open Icon/Dropdown Arrow Archive (can unarchiv…" at bounding box center [621, 294] width 905 height 435
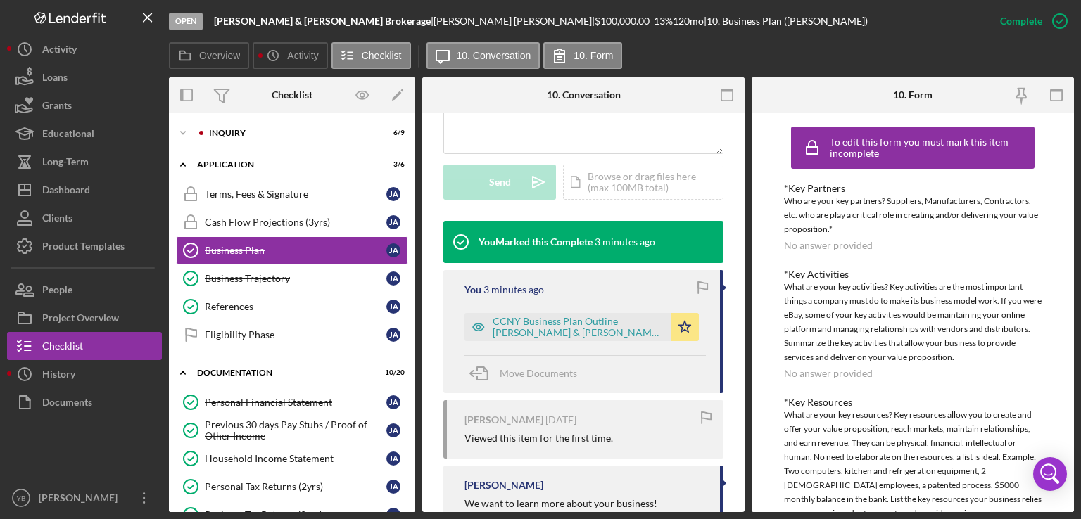
scroll to position [405, 0]
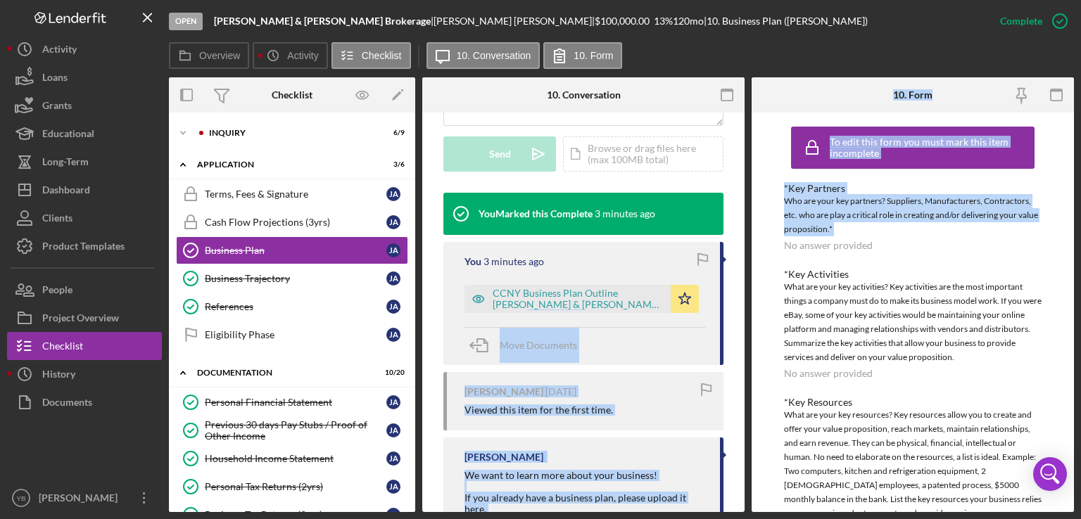
drag, startPoint x: 745, startPoint y: 305, endPoint x: 749, endPoint y: 238, distance: 66.3
click at [749, 238] on div "Overview Internal Workflow Stage Open Icon/Dropdown Arrow Archive (can unarchiv…" at bounding box center [621, 294] width 905 height 435
drag, startPoint x: 411, startPoint y: 262, endPoint x: 402, endPoint y: 352, distance: 91.2
click at [402, 352] on div "Terms, Fees & Signature Terms, Fees & Signature [PERSON_NAME] Flow Projections …" at bounding box center [292, 268] width 246 height 176
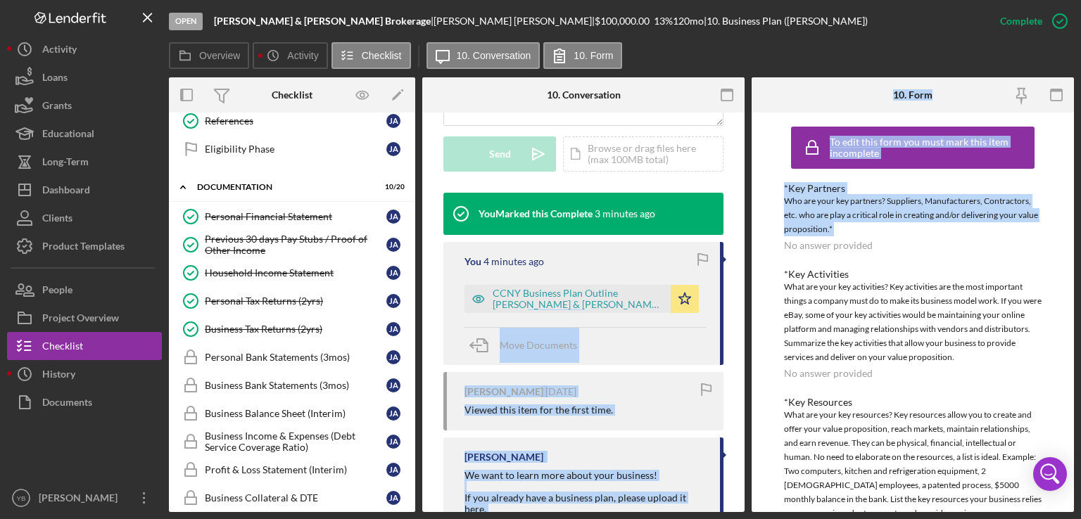
scroll to position [187, 0]
click at [288, 398] on link "Business Balance Sheet (Interim) Business Balance Sheet (Interim) [PERSON_NAME]" at bounding box center [292, 412] width 232 height 28
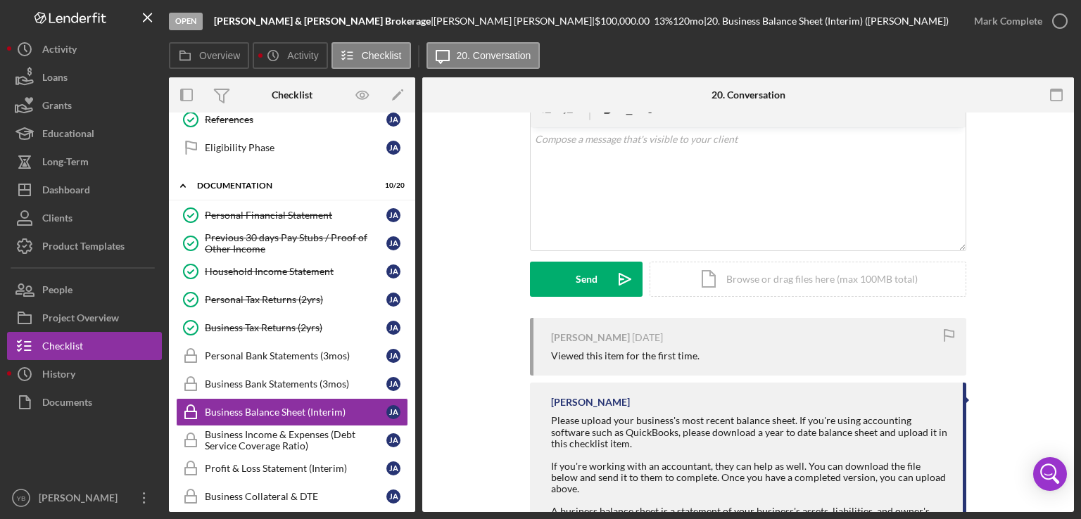
scroll to position [253, 0]
click at [756, 277] on div "Icon/Document Browse or drag files here (max 100MB total) Tap to choose files o…" at bounding box center [807, 277] width 317 height 35
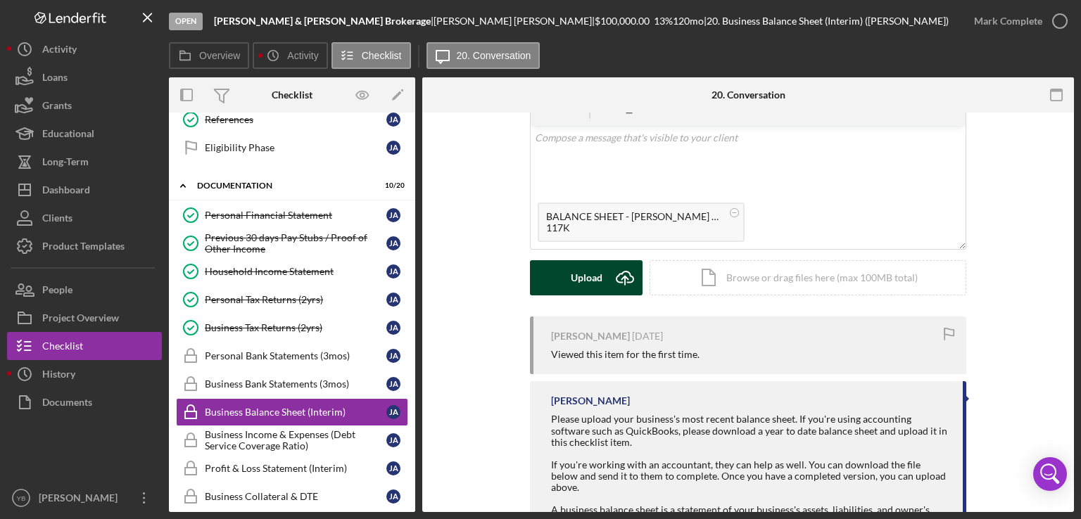
click at [591, 282] on div "Upload" at bounding box center [587, 277] width 32 height 35
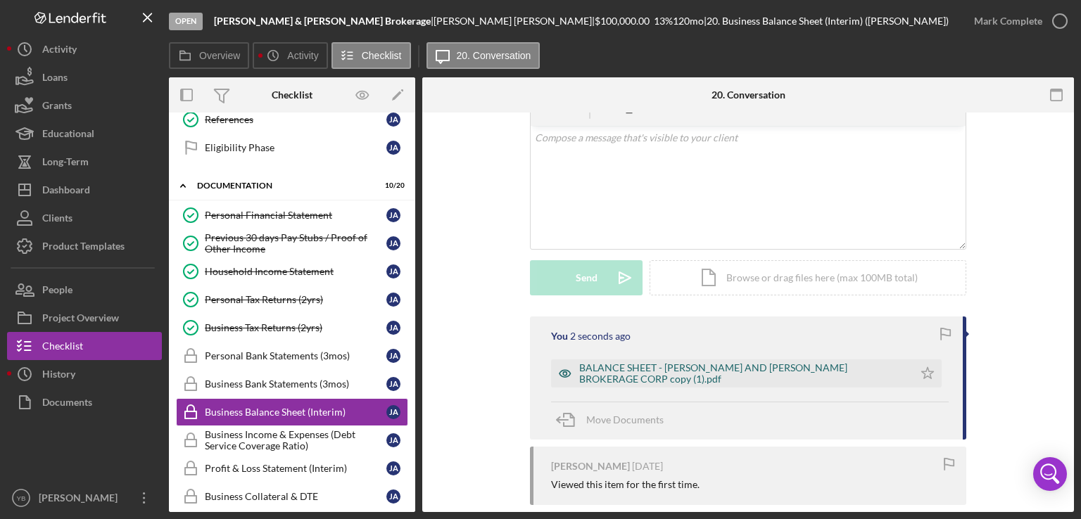
click at [605, 369] on div "BALANCE SHEET - [PERSON_NAME] AND [PERSON_NAME] BROKERAGE CORP copy (1).pdf" at bounding box center [742, 373] width 327 height 23
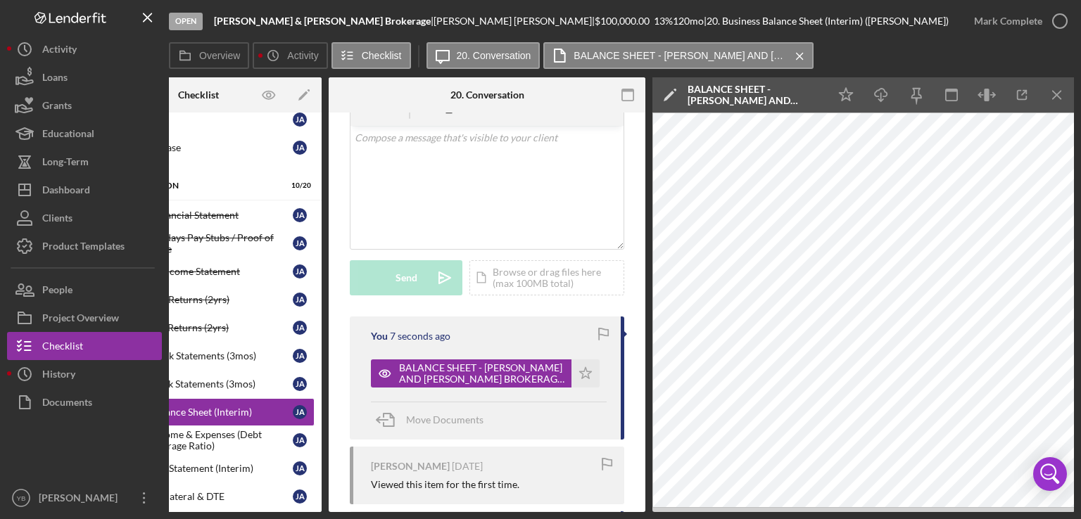
scroll to position [0, 0]
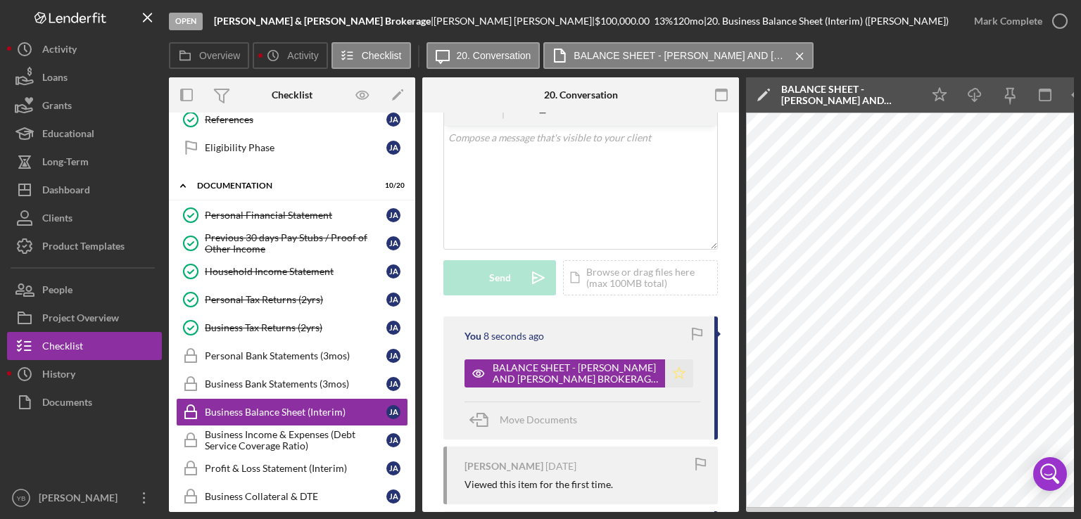
click at [678, 374] on icon "Icon/Star" at bounding box center [679, 373] width 28 height 28
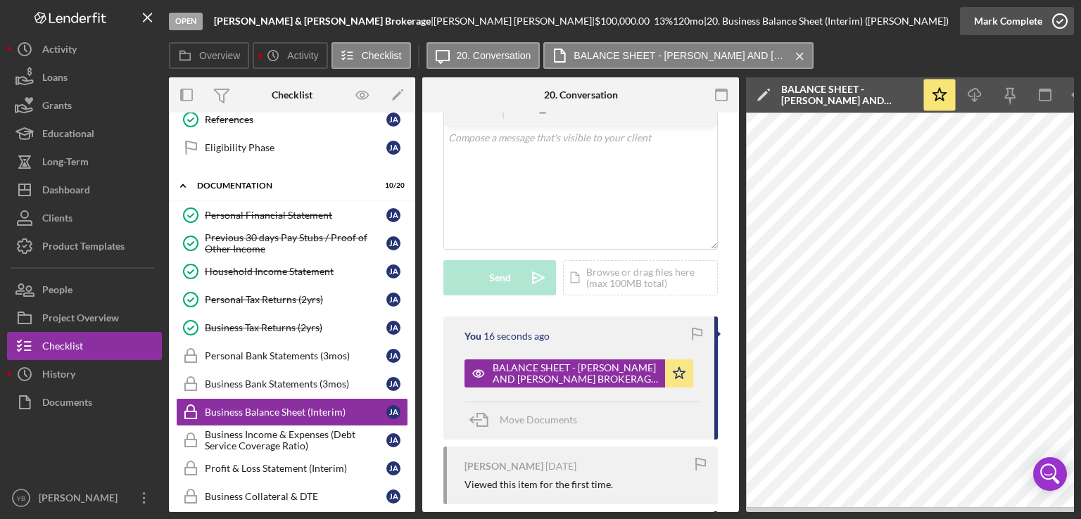
click at [1036, 18] on div "Mark Complete" at bounding box center [1008, 21] width 68 height 28
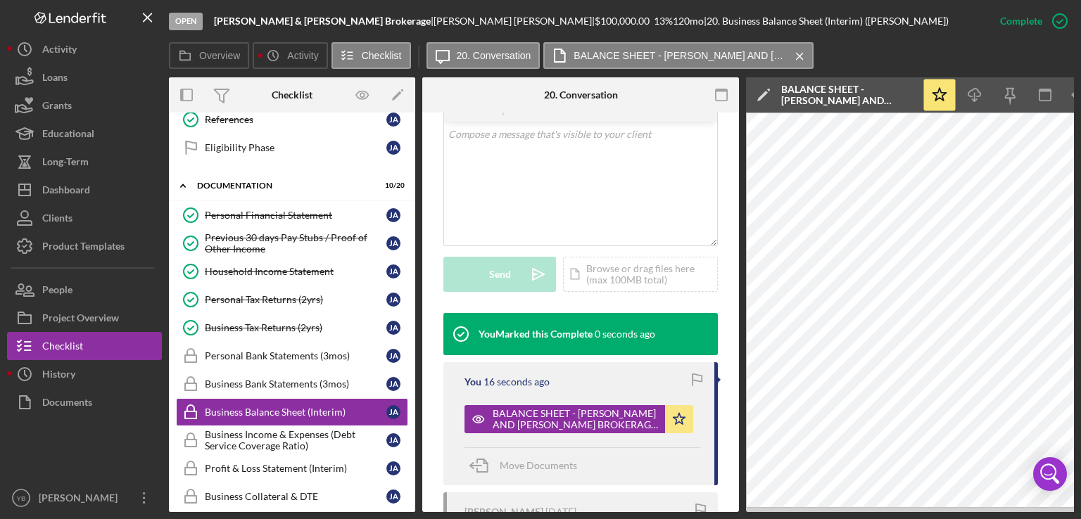
scroll to position [296, 0]
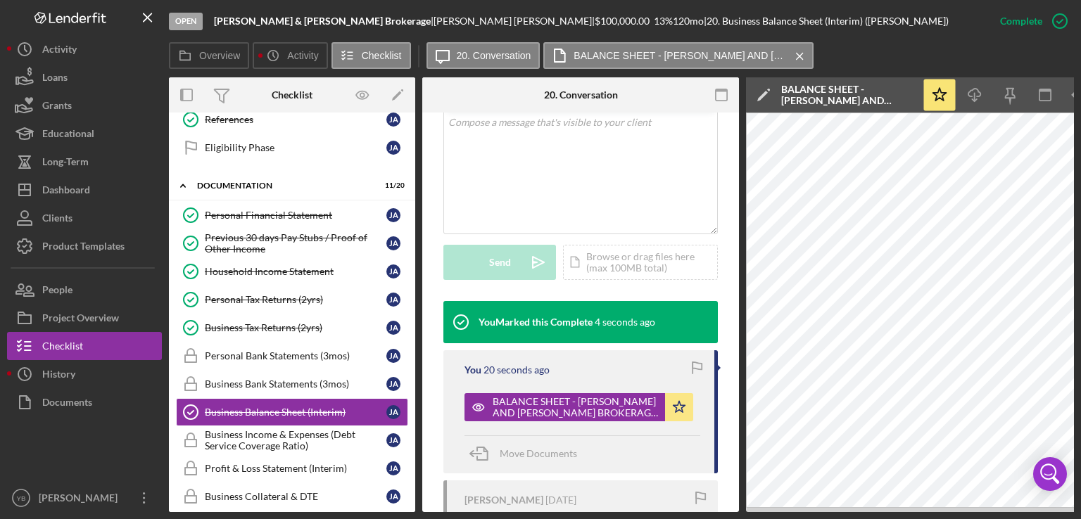
drag, startPoint x: 410, startPoint y: 315, endPoint x: 411, endPoint y: 341, distance: 25.3
click at [411, 341] on div "Personal Financial Statement Personal Financial Statement [PERSON_NAME] Previou…" at bounding box center [292, 486] width 246 height 570
drag, startPoint x: 411, startPoint y: 341, endPoint x: 408, endPoint y: 381, distance: 40.2
click at [408, 381] on div "Personal Financial Statement Personal Financial Statement [PERSON_NAME] Previou…" at bounding box center [292, 486] width 246 height 570
click at [298, 457] on link "Profit & Loss Statement (Interim) Profit & Loss Statement (Interim) [PERSON_NAM…" at bounding box center [292, 468] width 232 height 28
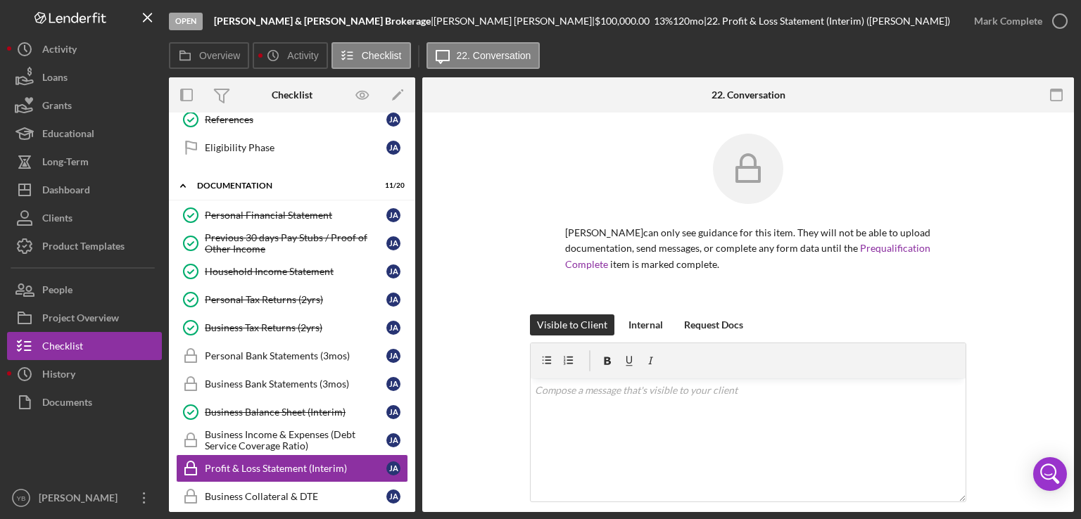
click at [1030, 319] on div "Visible to Client Internal Request Docs v Color teal Color pink Remove color Ad…" at bounding box center [747, 441] width 609 height 255
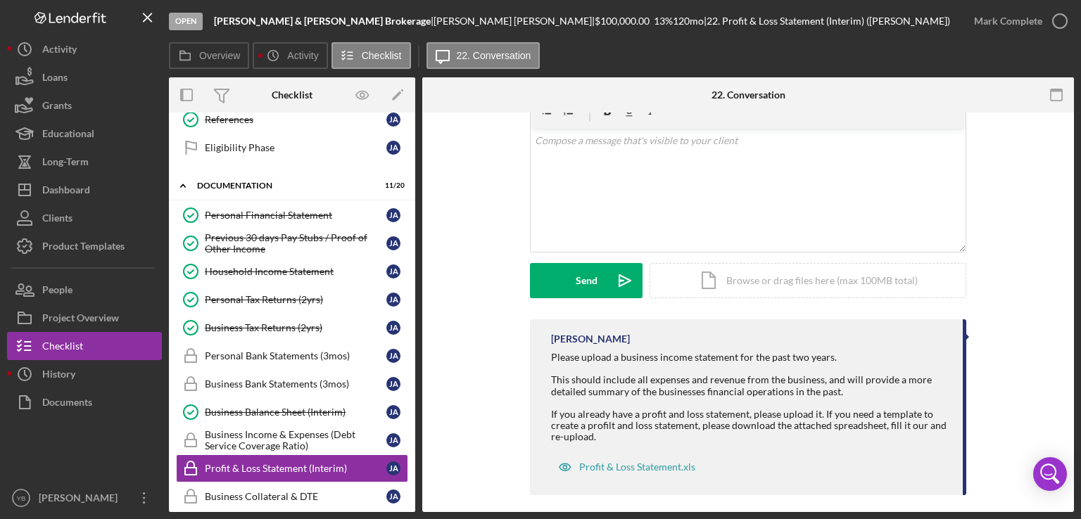
scroll to position [253, 0]
click at [886, 274] on div "Icon/Document Browse or drag files here (max 100MB total) Tap to choose files o…" at bounding box center [807, 277] width 317 height 35
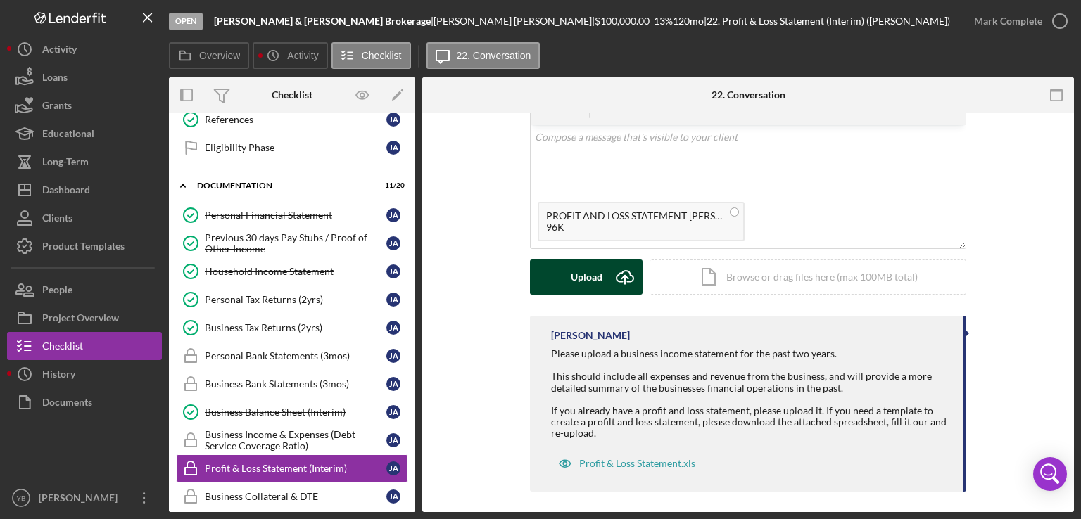
click at [580, 277] on div "Upload" at bounding box center [587, 277] width 32 height 35
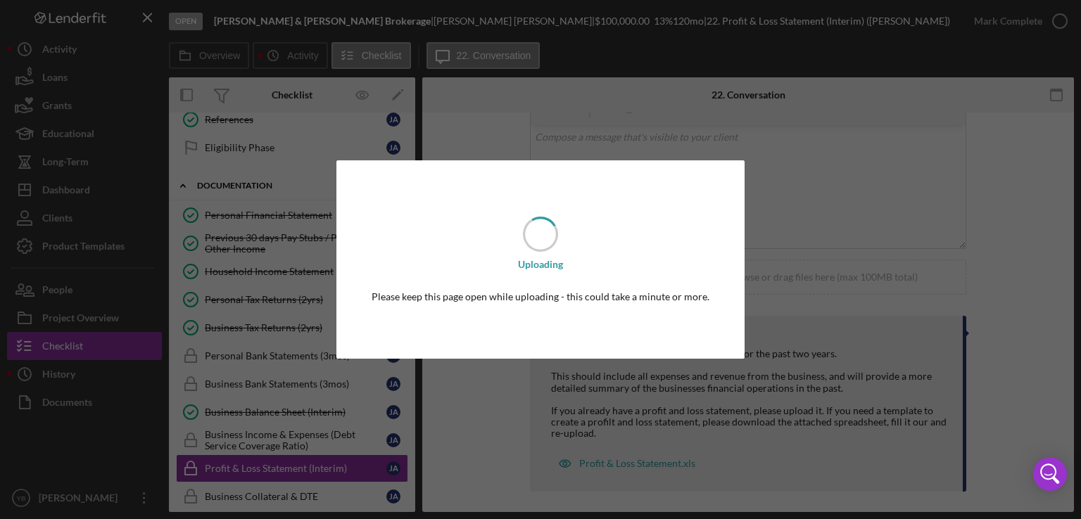
click at [580, 277] on body "Open [PERSON_NAME] & [PERSON_NAME] | [PERSON_NAME] | $100,000.00 13 % 120 mo | …" at bounding box center [540, 259] width 1081 height 519
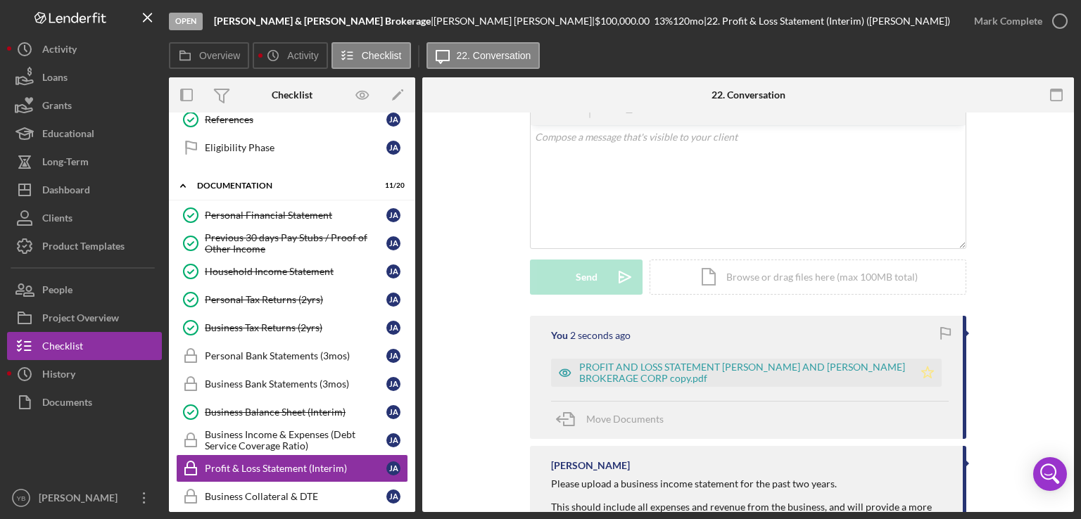
click at [926, 376] on polygon "button" at bounding box center [928, 372] width 12 height 11
click at [707, 367] on div "PROFIT AND LOSS STATEMENT [PERSON_NAME] AND [PERSON_NAME] BROKERAGE CORP copy.p…" at bounding box center [742, 373] width 327 height 23
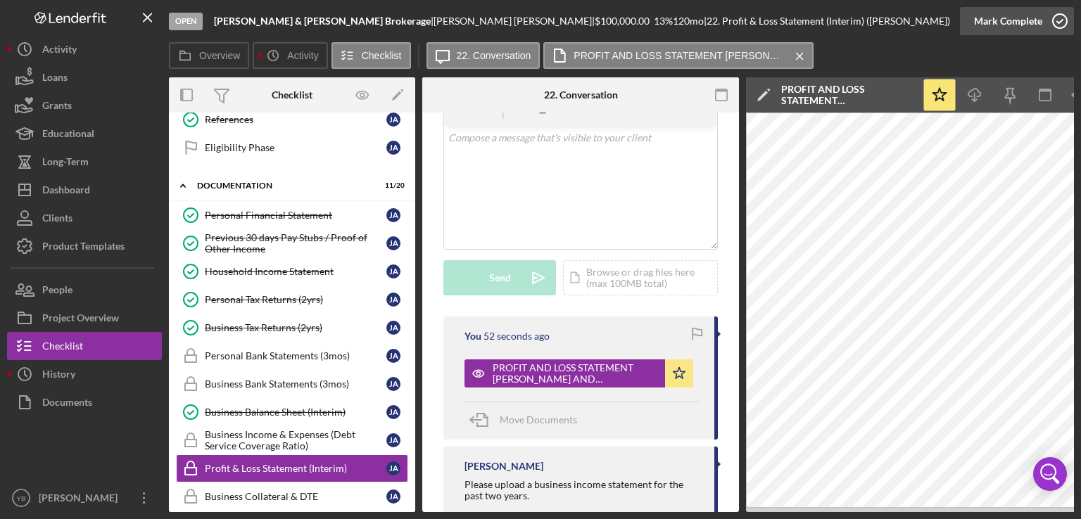
click at [1019, 14] on div "Mark Complete" at bounding box center [1008, 21] width 68 height 28
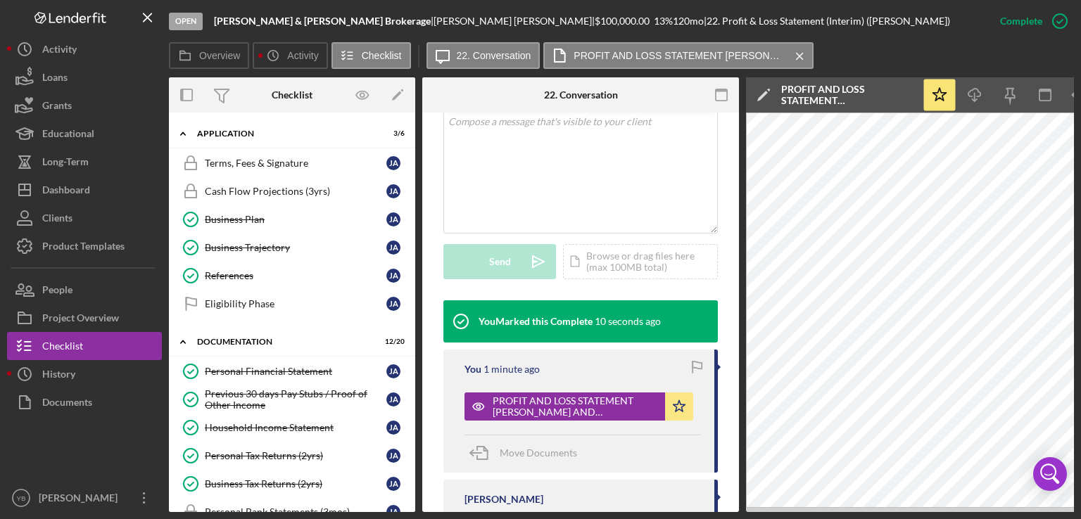
scroll to position [0, 0]
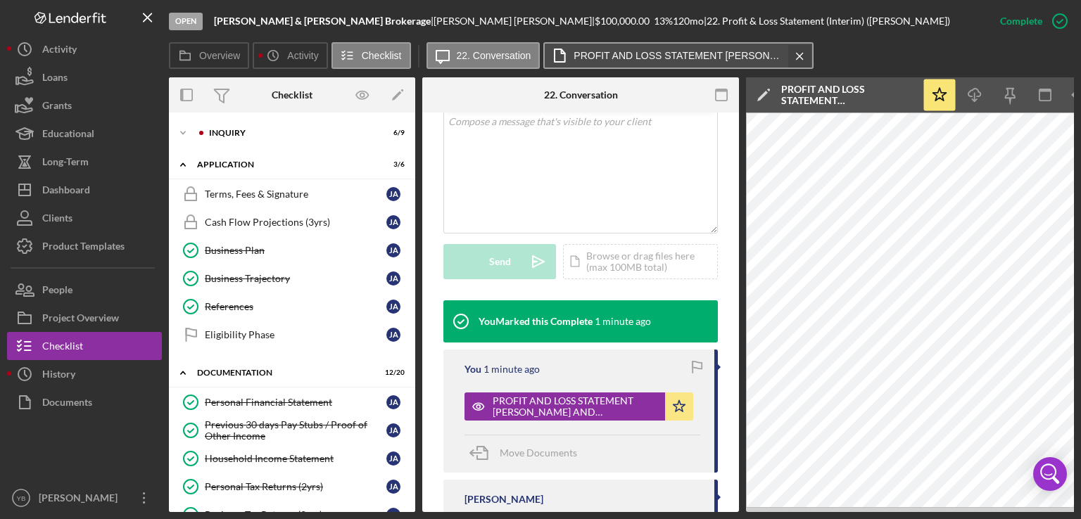
click at [799, 51] on icon "Icon/Menu Close" at bounding box center [799, 56] width 25 height 35
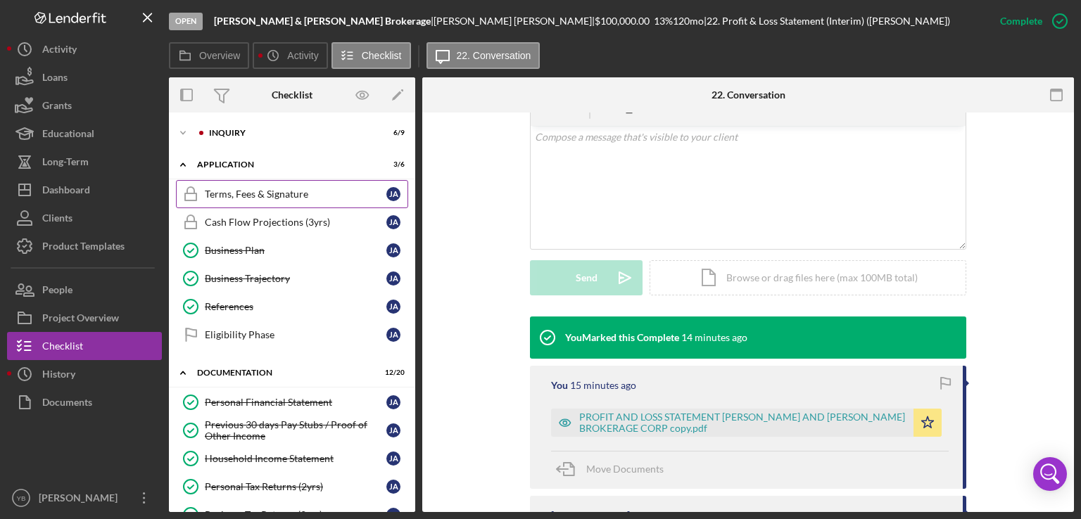
click at [281, 196] on div "Terms, Fees & Signature" at bounding box center [296, 194] width 182 height 11
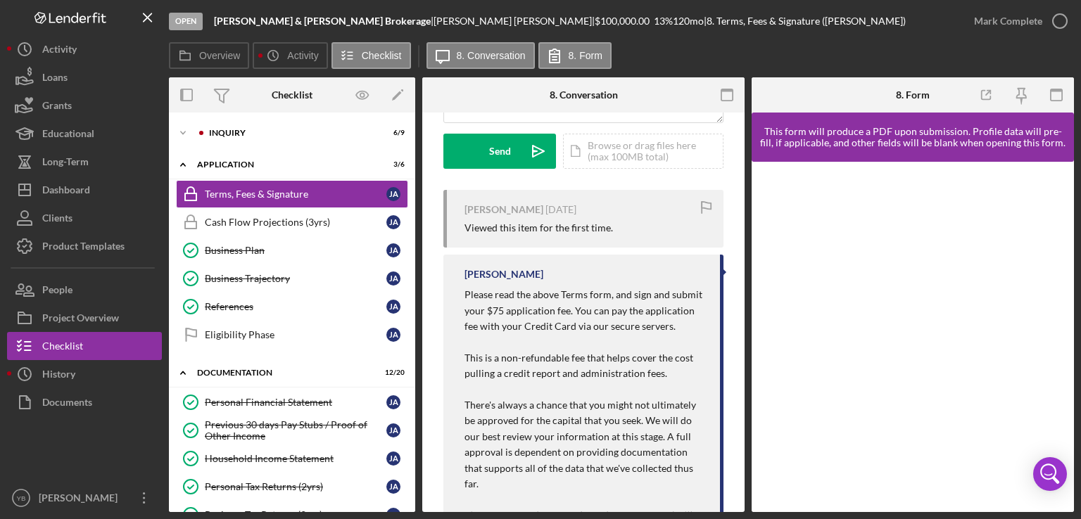
scroll to position [416, 0]
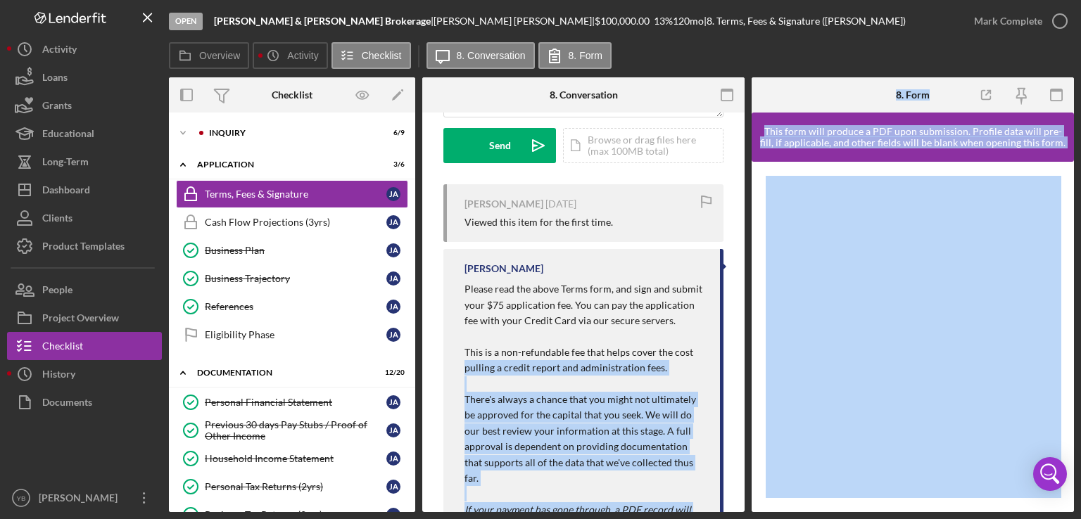
drag, startPoint x: 746, startPoint y: 345, endPoint x: 747, endPoint y: 372, distance: 27.5
click at [747, 372] on div "Overview Internal Workflow Stage Open Icon/Dropdown Arrow Archive (can unarchiv…" at bounding box center [621, 294] width 905 height 435
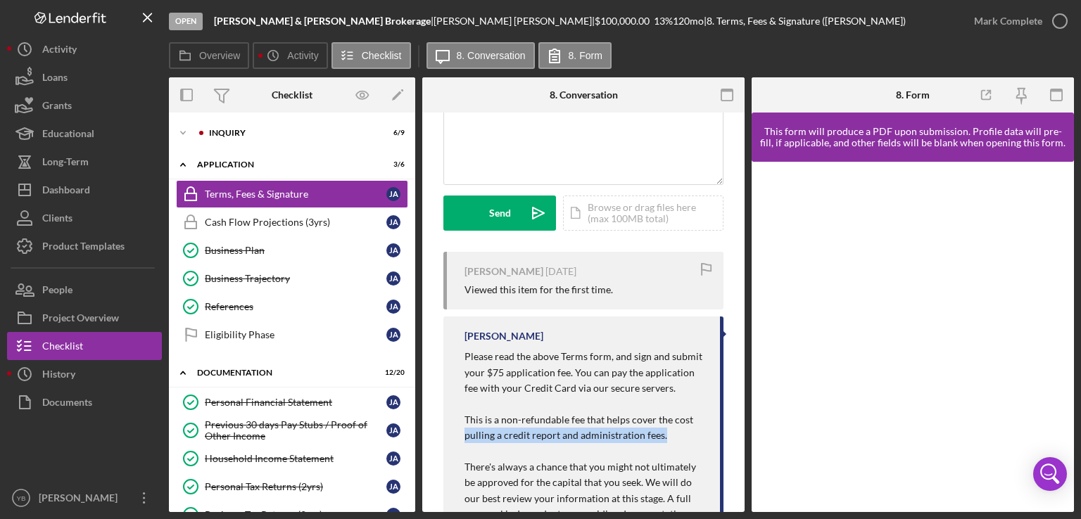
scroll to position [351, 0]
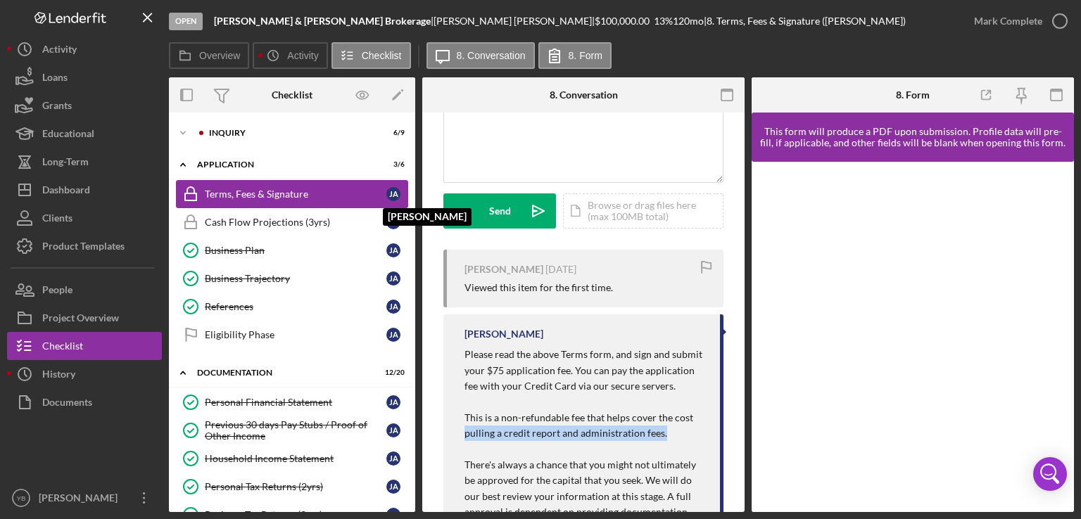
click at [388, 196] on div "[PERSON_NAME]" at bounding box center [393, 194] width 14 height 14
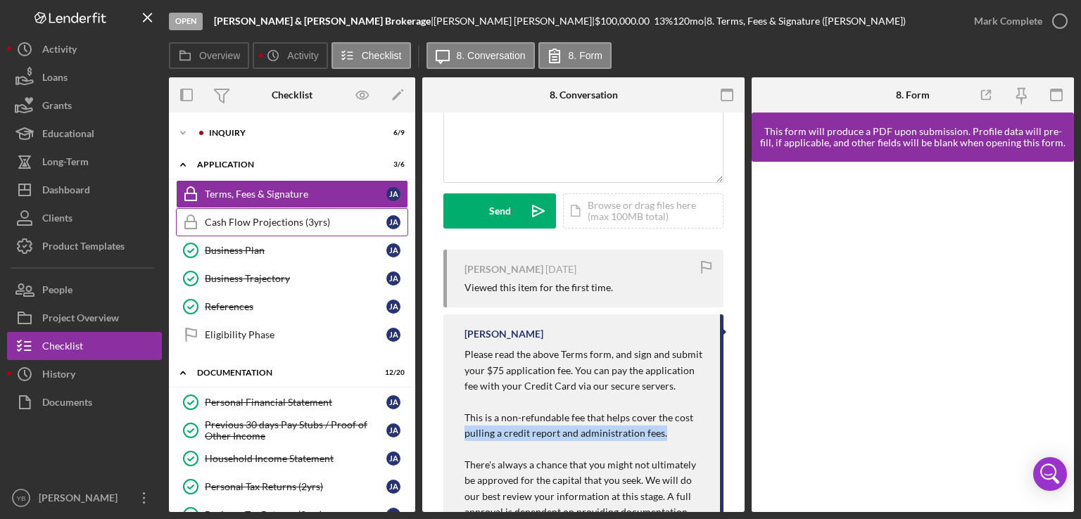
click at [309, 225] on div "Cash Flow Projections (3yrs)" at bounding box center [296, 222] width 182 height 11
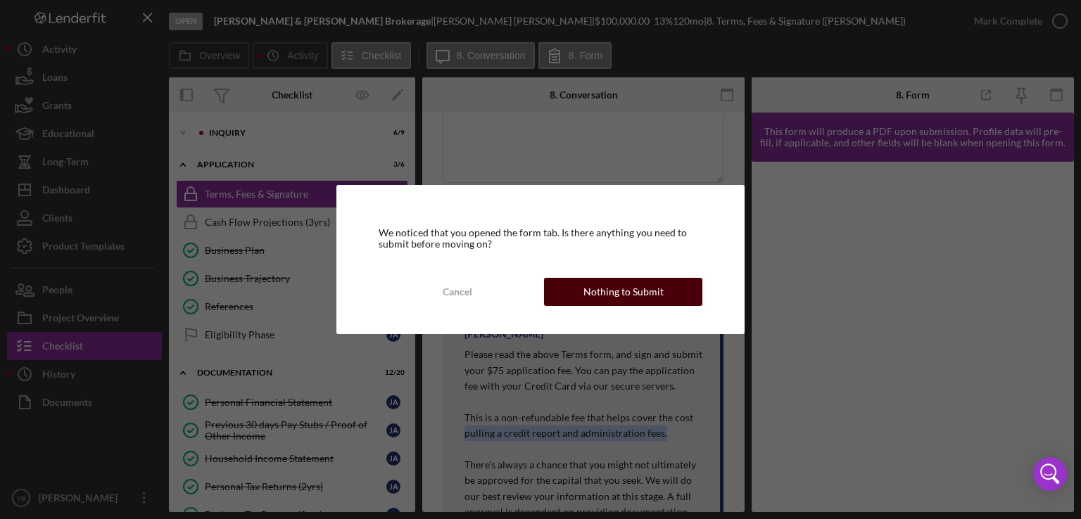
click at [621, 290] on div "Nothing to Submit" at bounding box center [623, 292] width 80 height 28
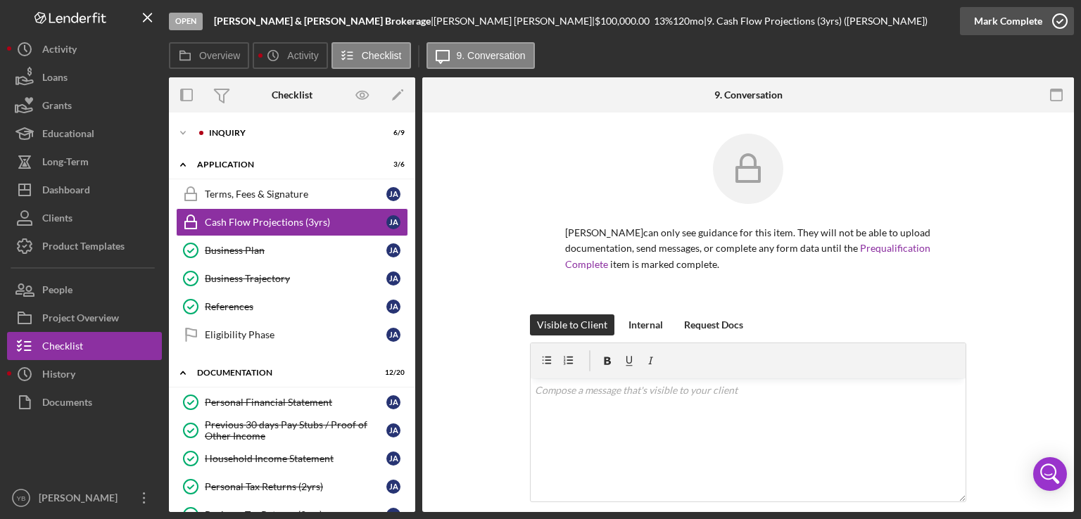
click at [1009, 18] on div "Mark Complete" at bounding box center [1008, 21] width 68 height 28
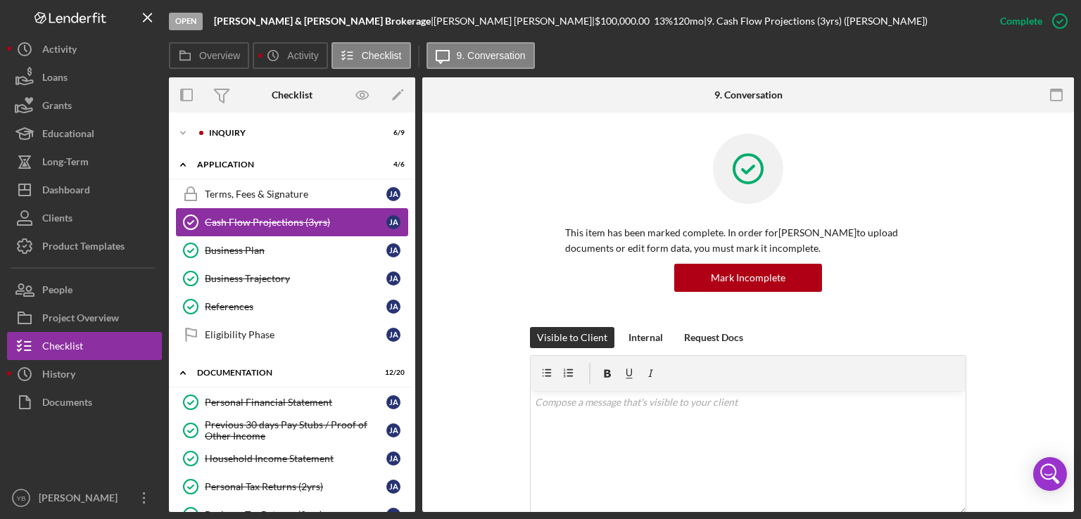
click at [313, 228] on link "Cash Flow Projections (3yrs) Cash Flow Projections (3yrs) [PERSON_NAME]" at bounding box center [292, 222] width 232 height 28
click at [286, 192] on div "Terms, Fees & Signature" at bounding box center [296, 194] width 182 height 11
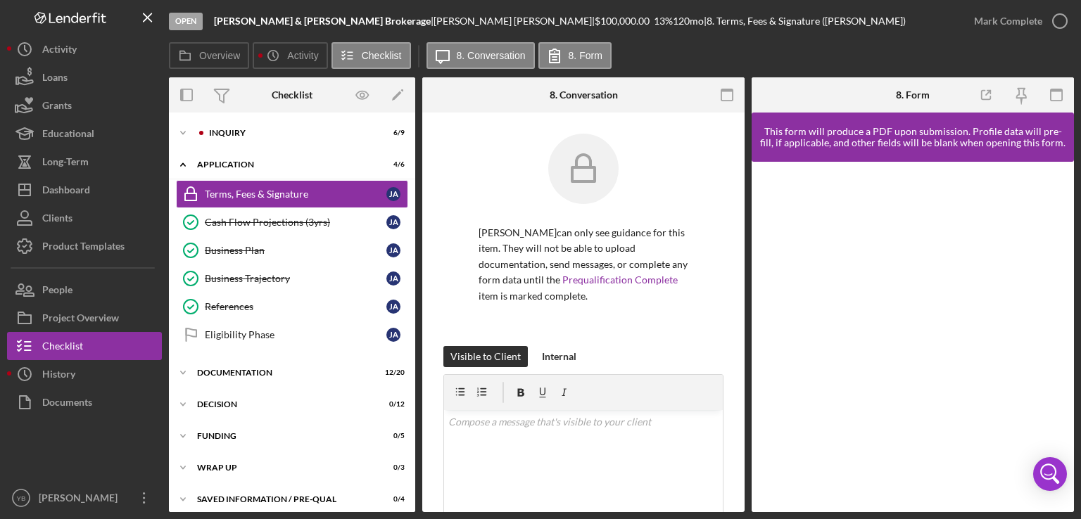
click at [1061, 264] on div at bounding box center [912, 337] width 322 height 350
click at [760, 429] on div at bounding box center [912, 337] width 322 height 350
click at [1010, 18] on div "Mark Complete" at bounding box center [1008, 21] width 68 height 28
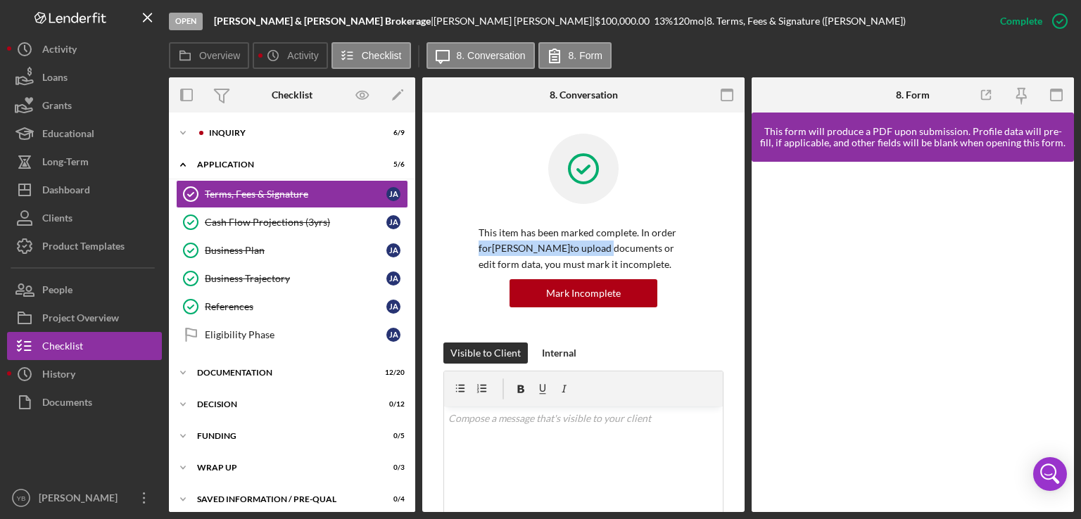
drag, startPoint x: 740, startPoint y: 244, endPoint x: 740, endPoint y: 228, distance: 16.2
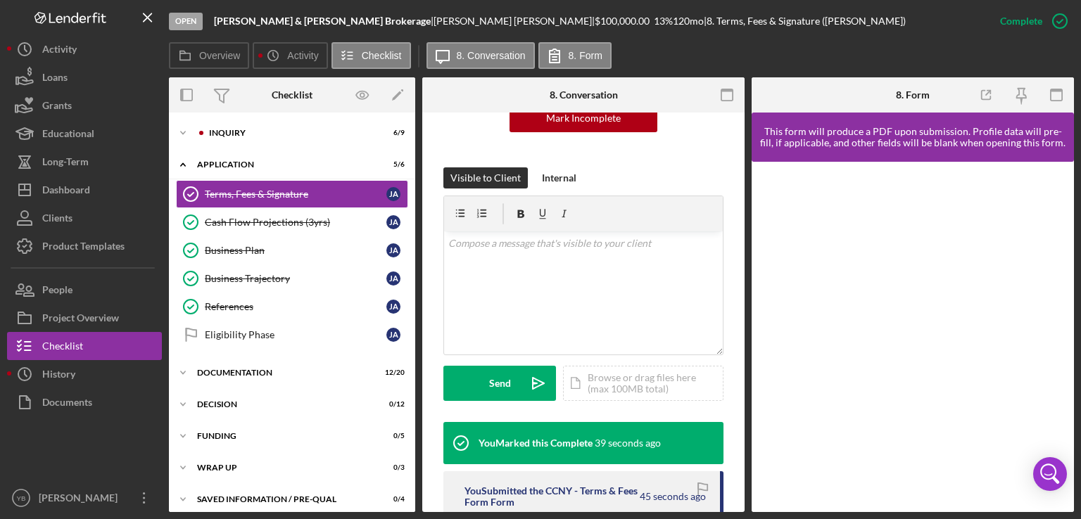
scroll to position [172, 0]
